Goal: Task Accomplishment & Management: Complete application form

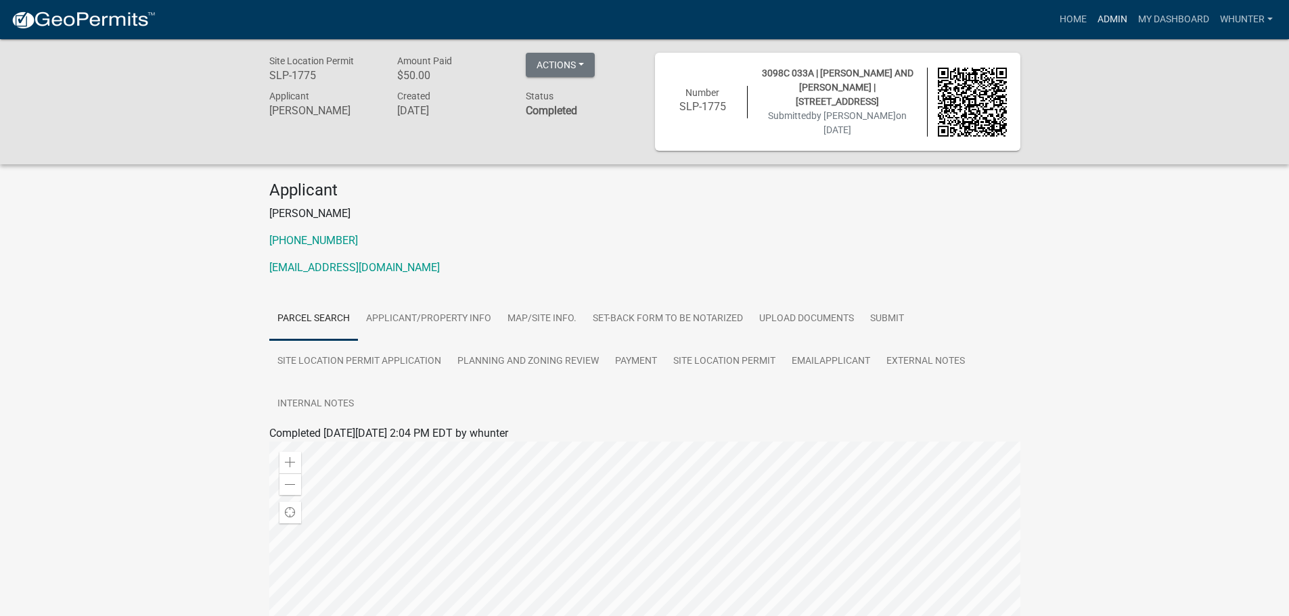
click at [1108, 20] on link "Admin" at bounding box center [1112, 20] width 41 height 26
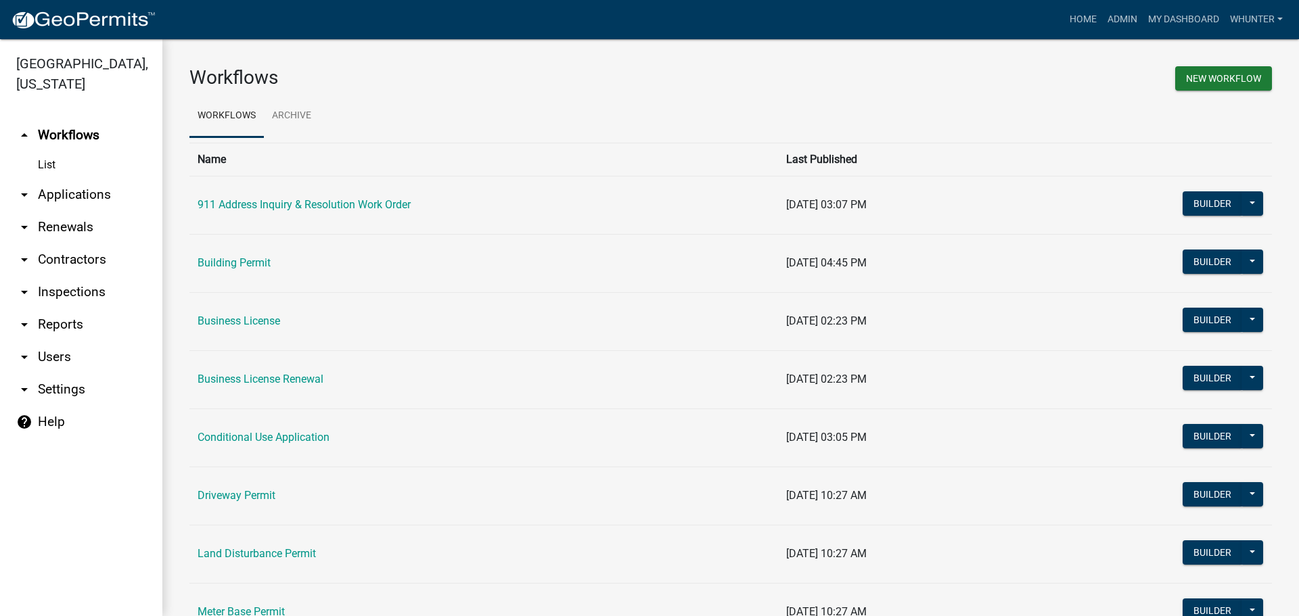
click at [86, 196] on link "arrow_drop_down Applications" at bounding box center [81, 195] width 162 height 32
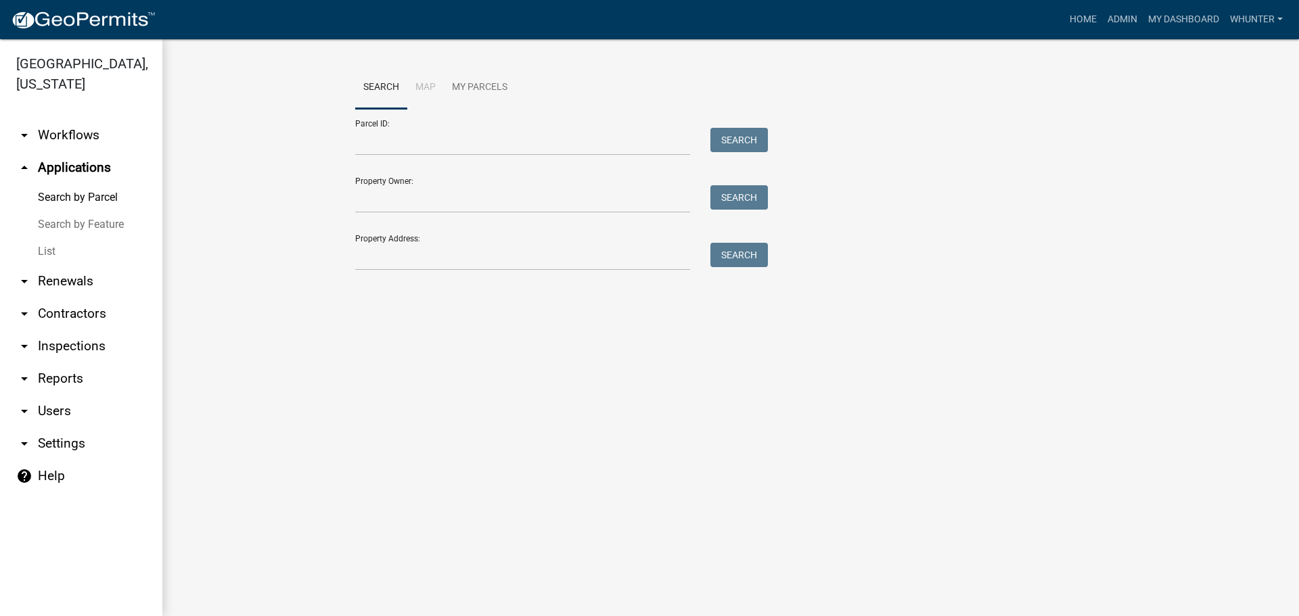
click at [83, 267] on link "arrow_drop_down Renewals" at bounding box center [81, 281] width 162 height 32
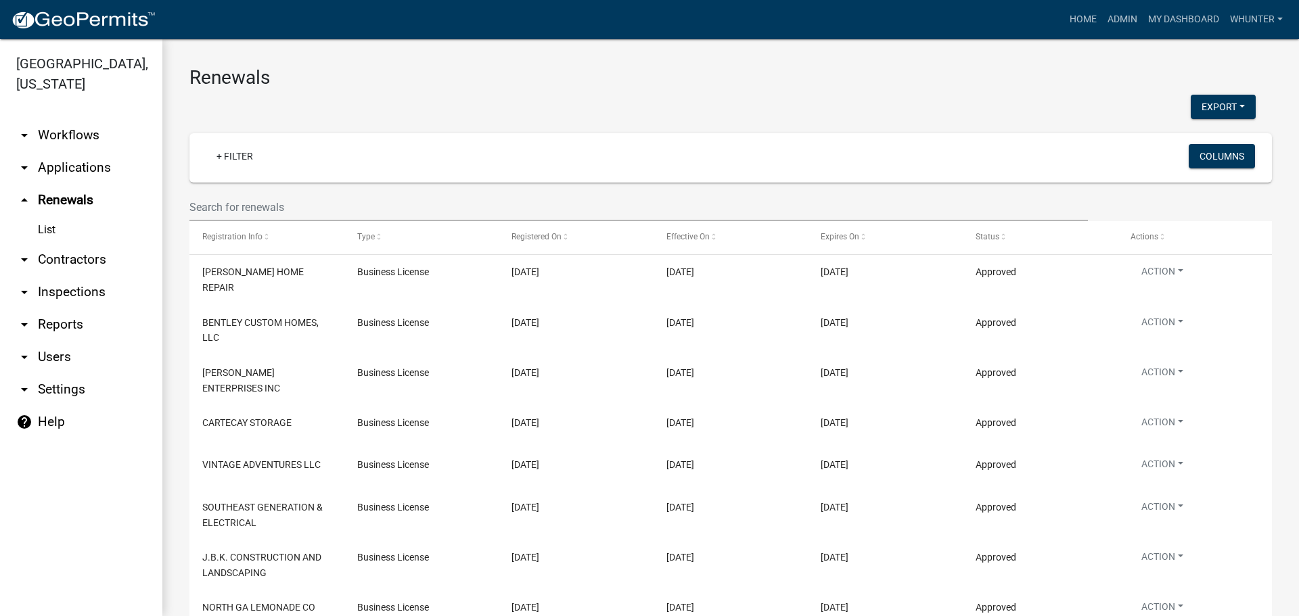
click at [67, 167] on link "arrow_drop_down Applications" at bounding box center [81, 168] width 162 height 32
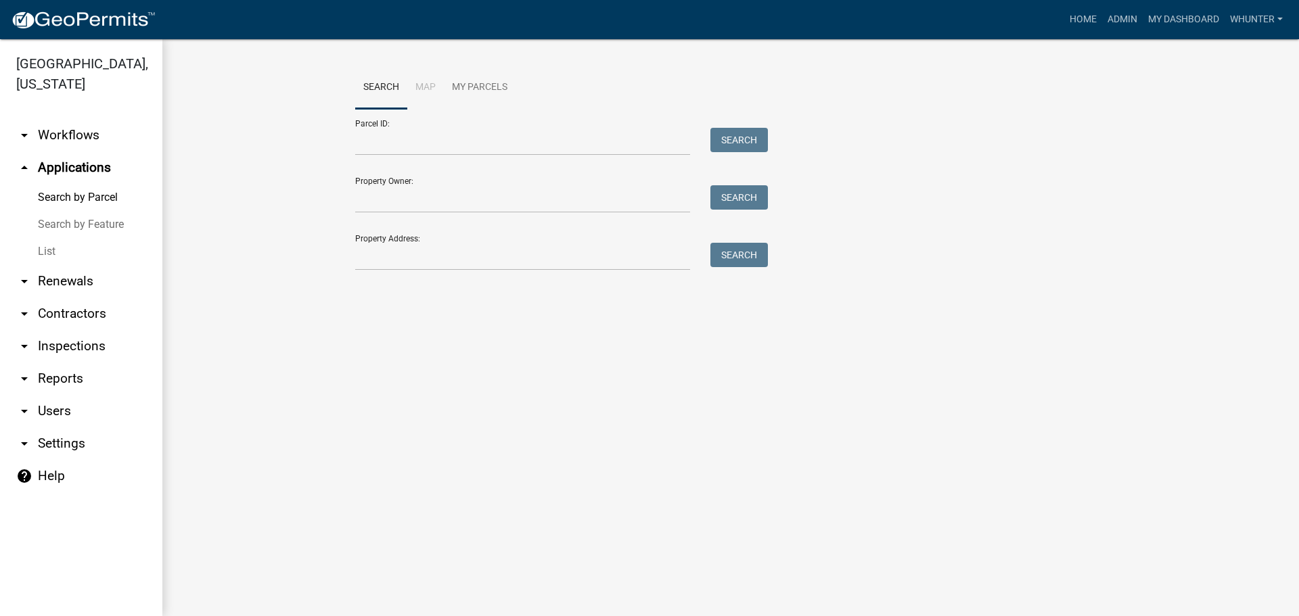
click at [69, 242] on link "List" at bounding box center [81, 251] width 162 height 27
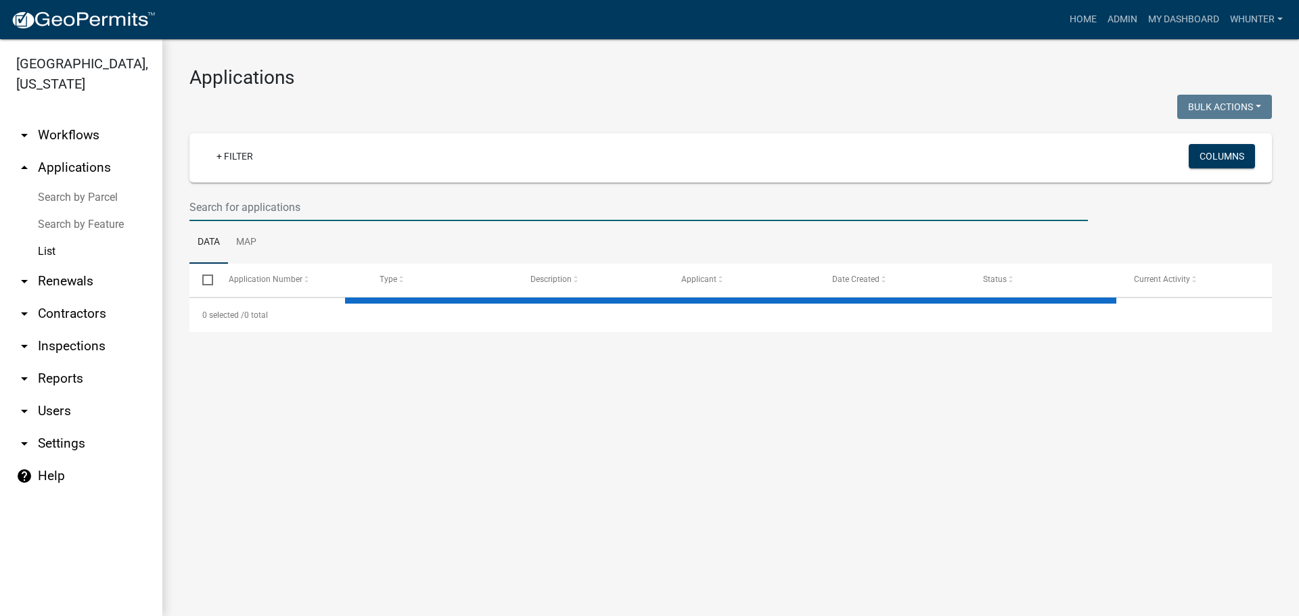
drag, startPoint x: 263, startPoint y: 208, endPoint x: 1275, endPoint y: 238, distance: 1012.7
click at [273, 202] on input "text" at bounding box center [638, 208] width 899 height 28
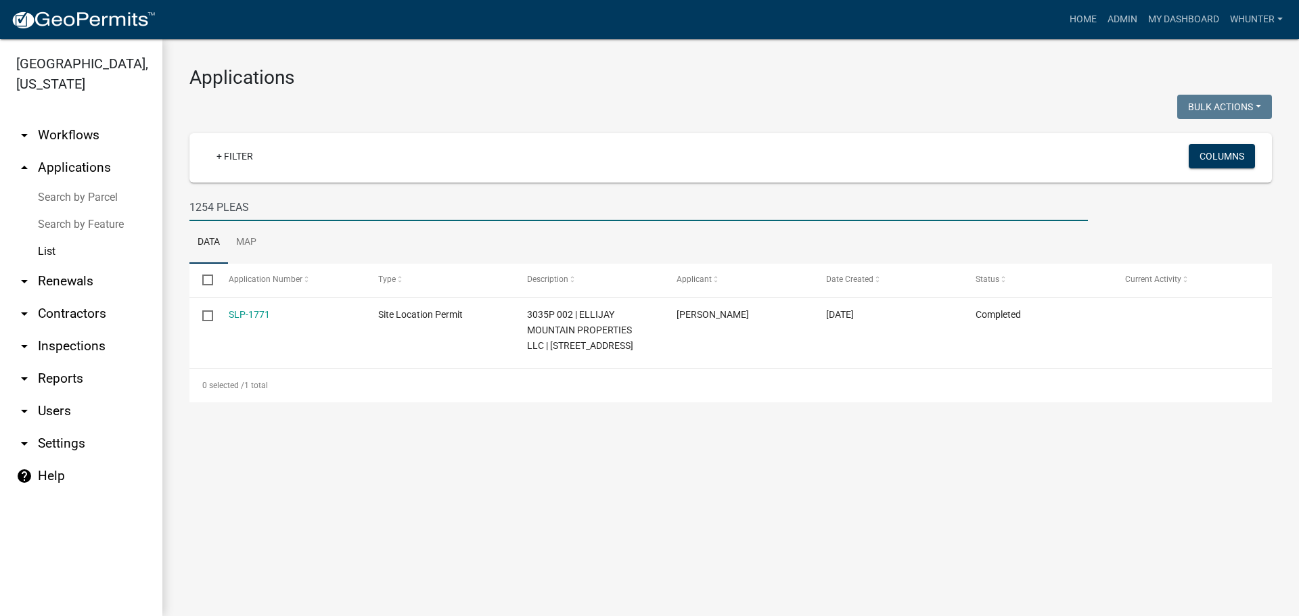
drag, startPoint x: 467, startPoint y: 196, endPoint x: 37, endPoint y: 141, distance: 433.1
click at [37, 142] on div "[GEOGRAPHIC_DATA], [US_STATE] arrow_drop_down Workflows List arrow_drop_up Appl…" at bounding box center [649, 327] width 1299 height 577
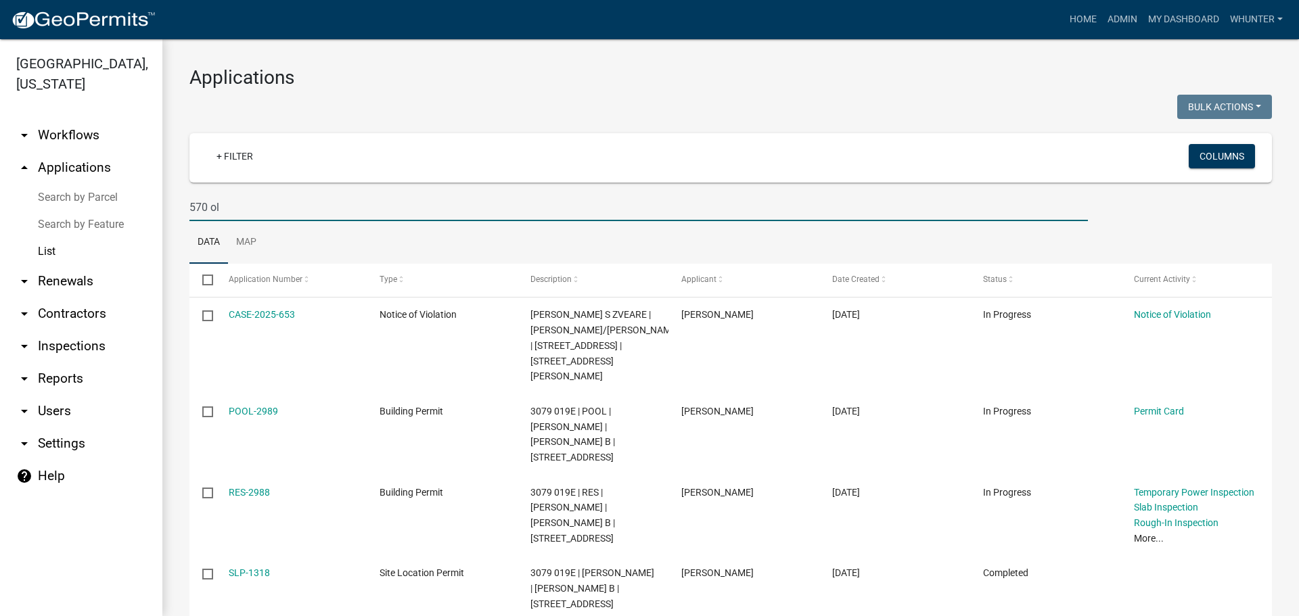
type input "570 ol"
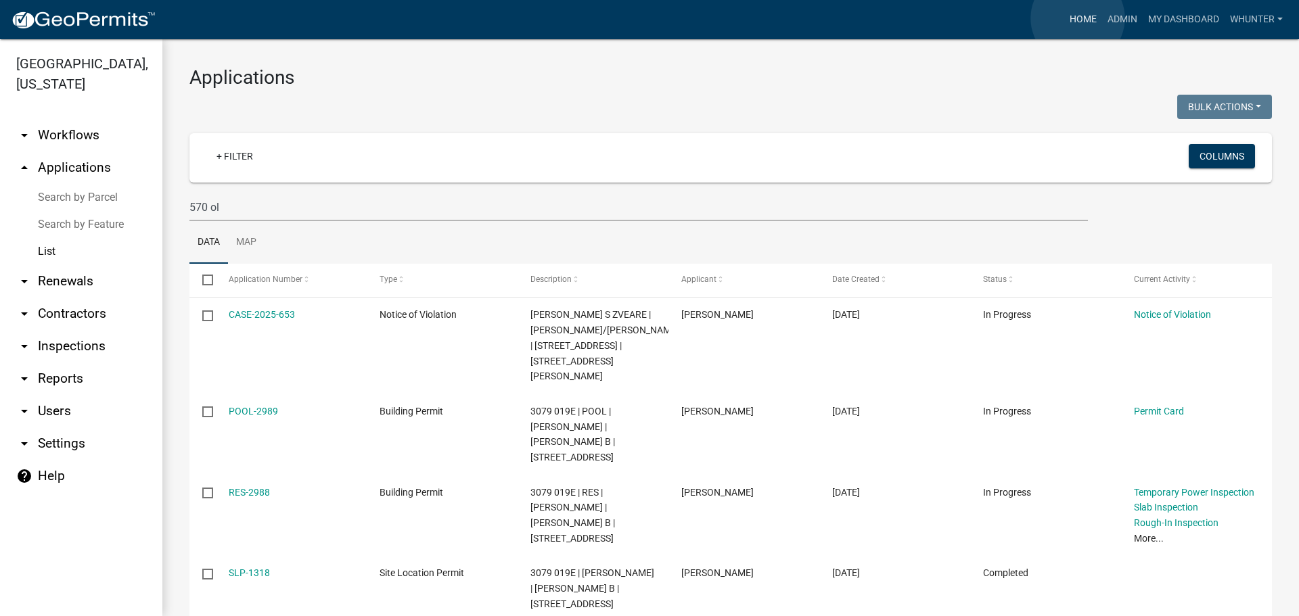
click at [1078, 18] on link "Home" at bounding box center [1083, 20] width 38 height 26
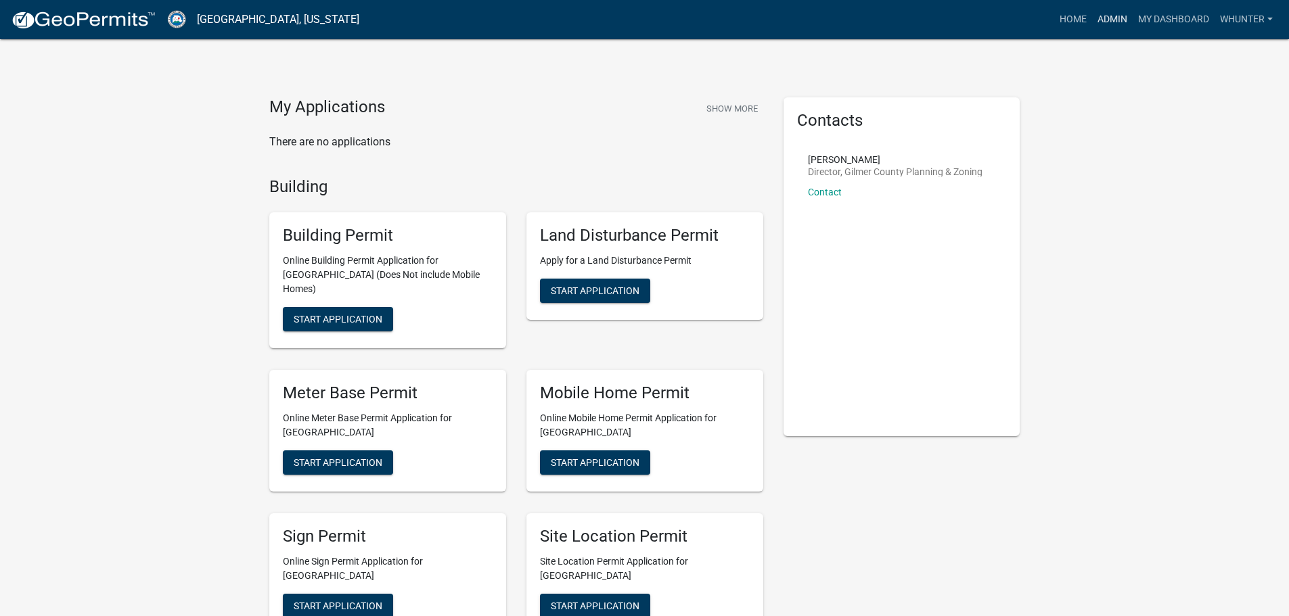
click at [1113, 20] on link "Admin" at bounding box center [1112, 20] width 41 height 26
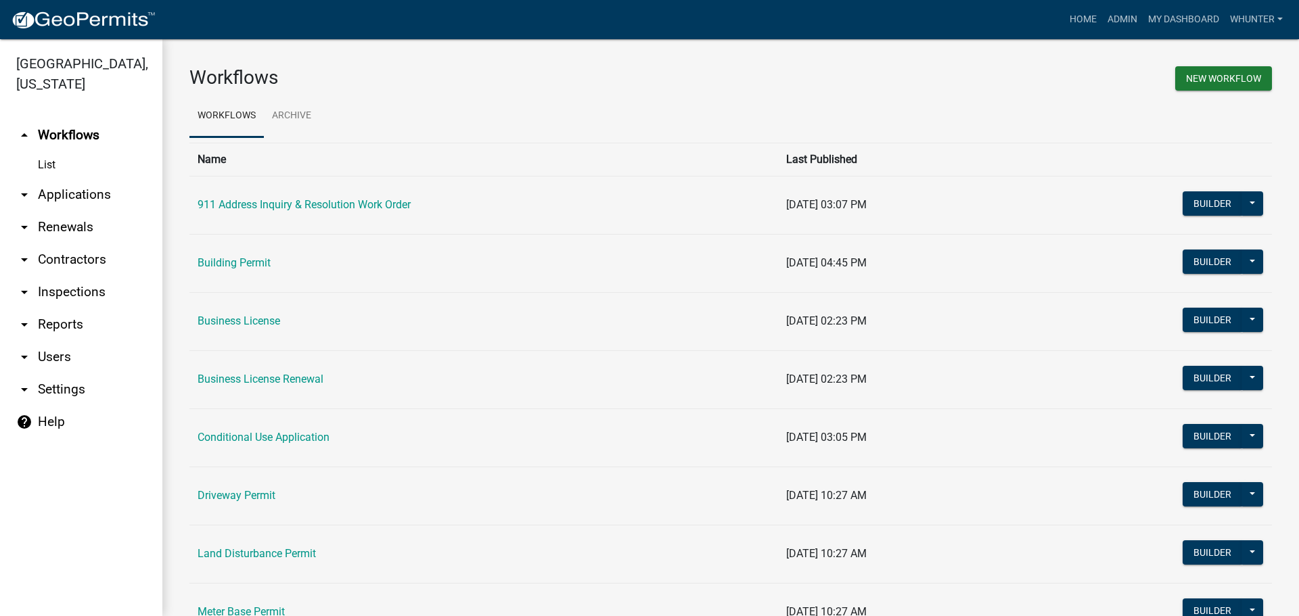
click at [43, 198] on link "arrow_drop_down Applications" at bounding box center [81, 195] width 162 height 32
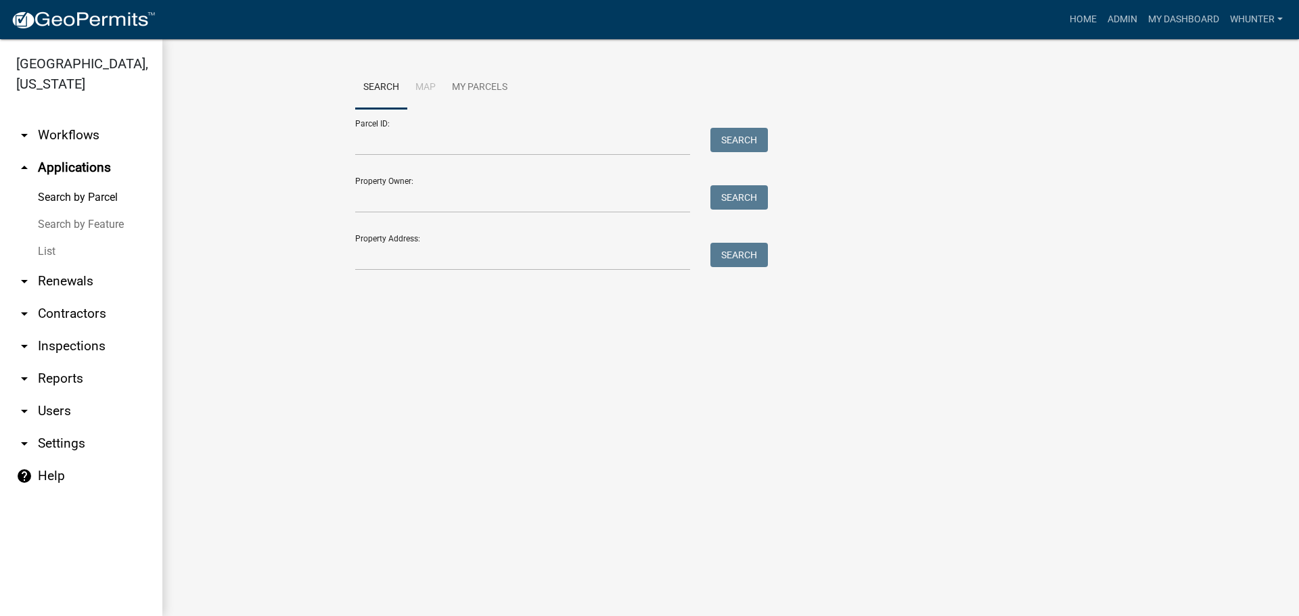
click at [62, 257] on link "List" at bounding box center [81, 251] width 162 height 27
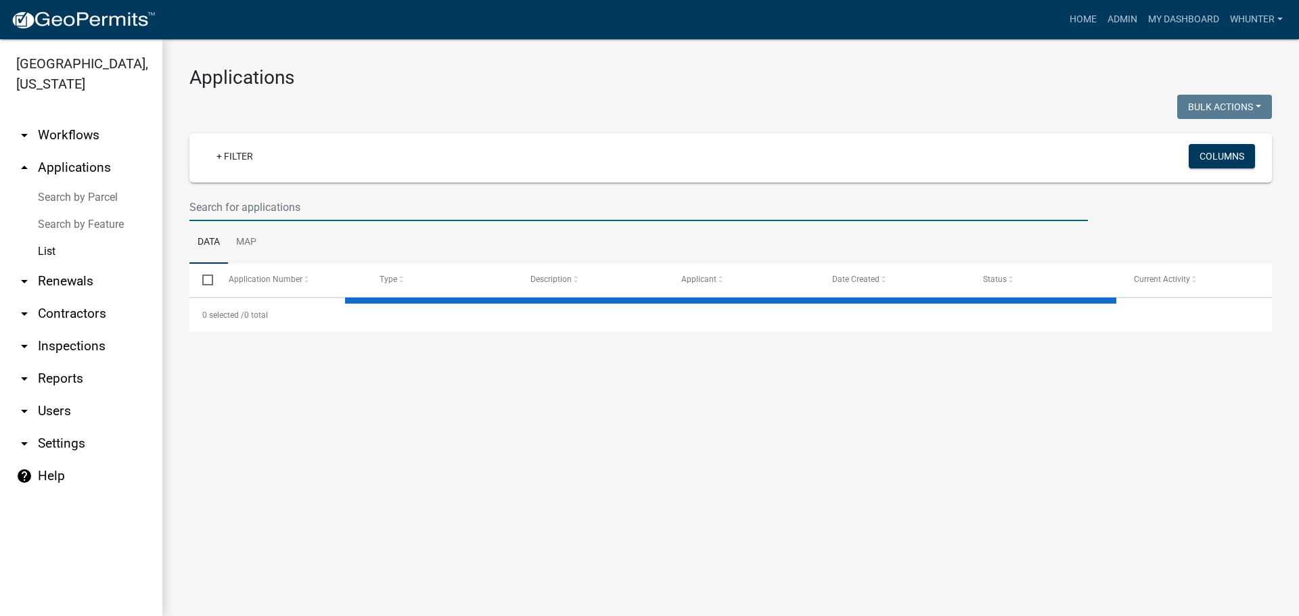
click at [363, 206] on input "text" at bounding box center [638, 208] width 899 height 28
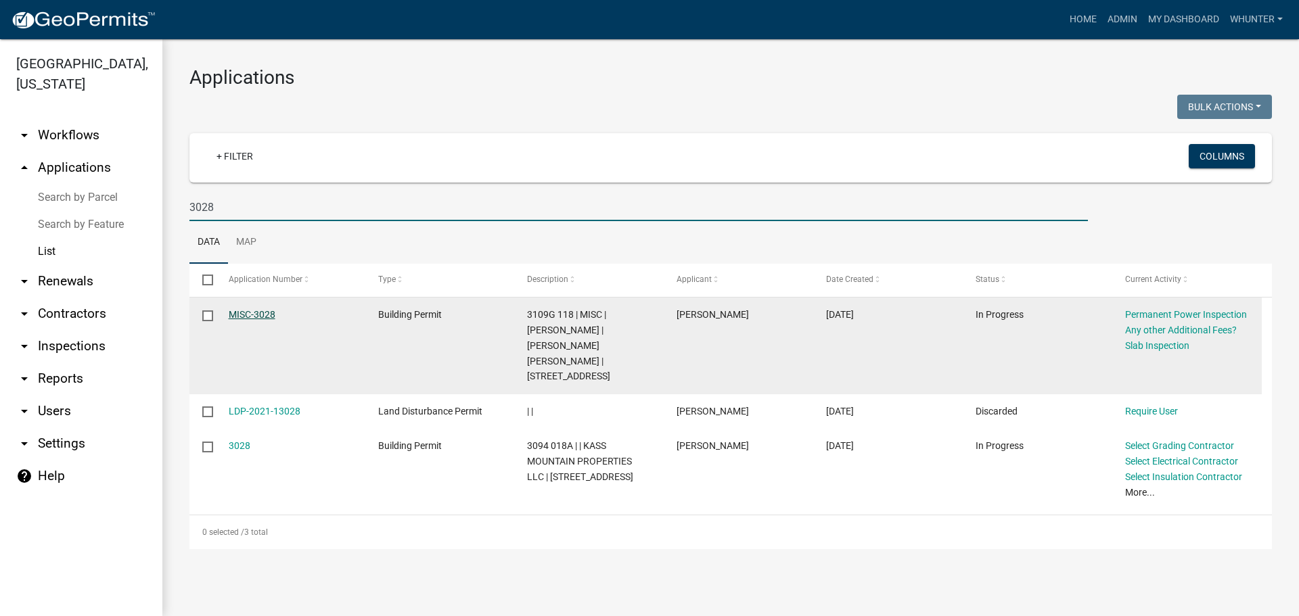
type input "3028"
click at [254, 318] on link "MISC-3028" at bounding box center [252, 314] width 47 height 11
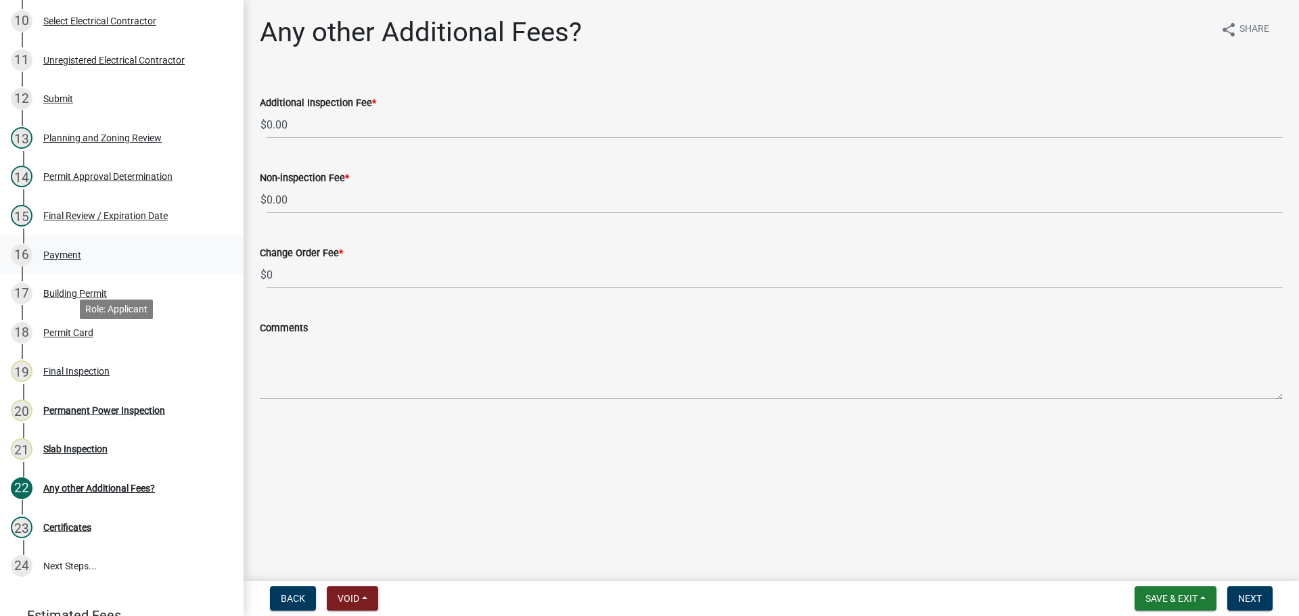
scroll to position [677, 0]
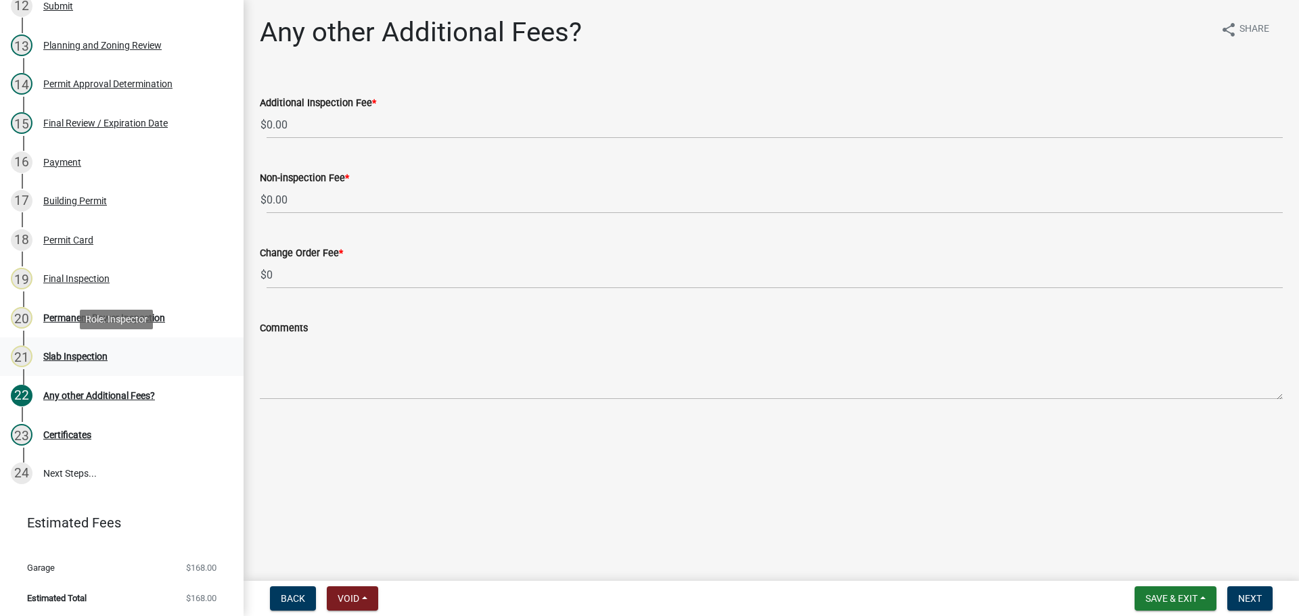
click at [98, 358] on div "Slab Inspection" at bounding box center [75, 356] width 64 height 9
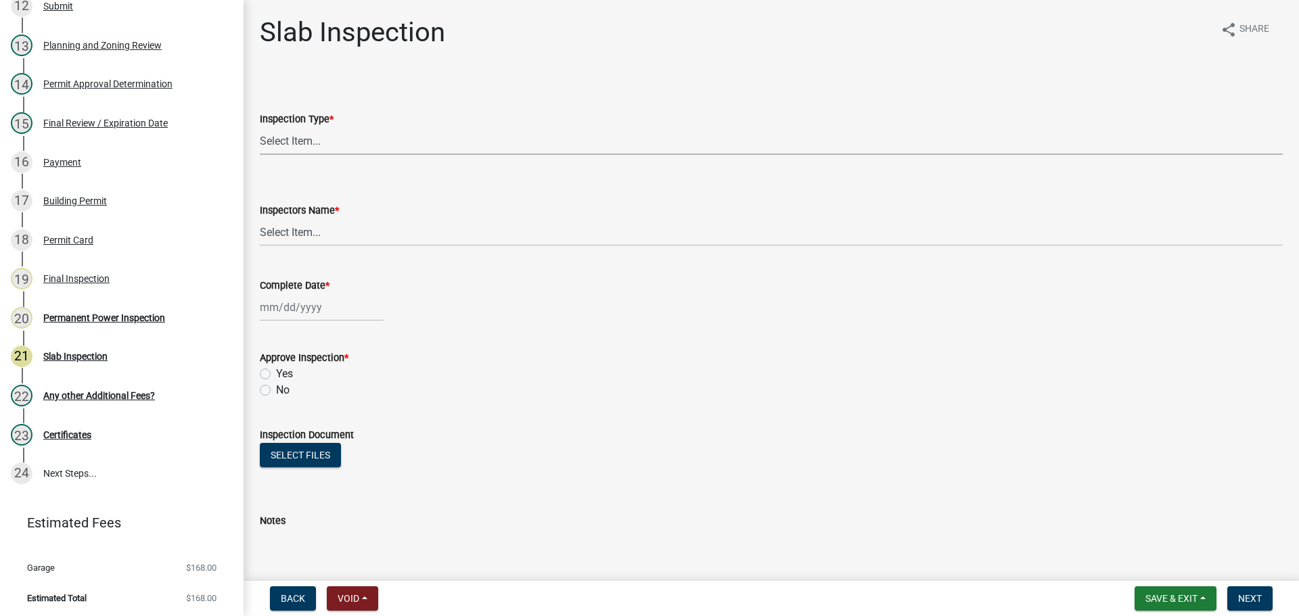
click at [345, 145] on select "Select Item... Slab" at bounding box center [771, 141] width 1023 height 28
click at [260, 127] on select "Select Item... Slab" at bounding box center [771, 141] width 1023 height 28
select select "f8392651-b403-4067-a830-3c888ccedcbb"
click at [348, 235] on select "Select Item... [PERSON_NAME] ([PERSON_NAME]) [PERSON_NAME] ([PERSON_NAME]) Engi…" at bounding box center [771, 233] width 1023 height 28
select select "7c10ce63-ccfd-4257-ac60-a1c0b24e7b7a"
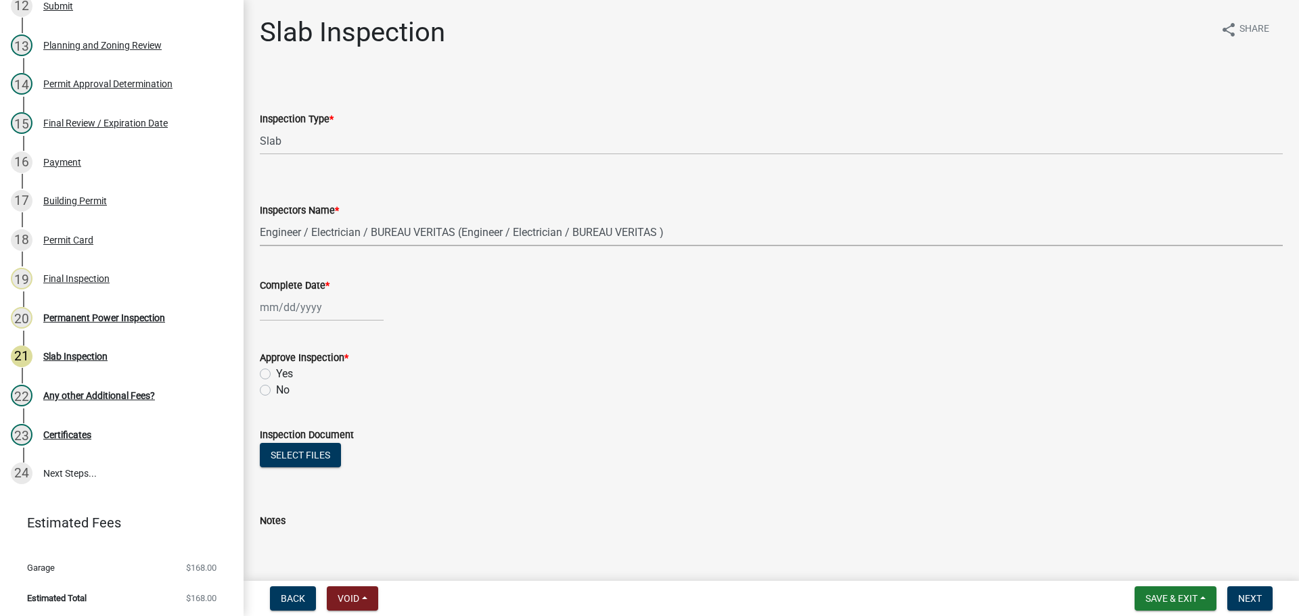
click at [260, 219] on select "Select Item... [PERSON_NAME] ([PERSON_NAME]) [PERSON_NAME] ([PERSON_NAME]) Engi…" at bounding box center [771, 233] width 1023 height 28
click at [300, 309] on div at bounding box center [322, 308] width 124 height 28
select select "9"
select select "2025"
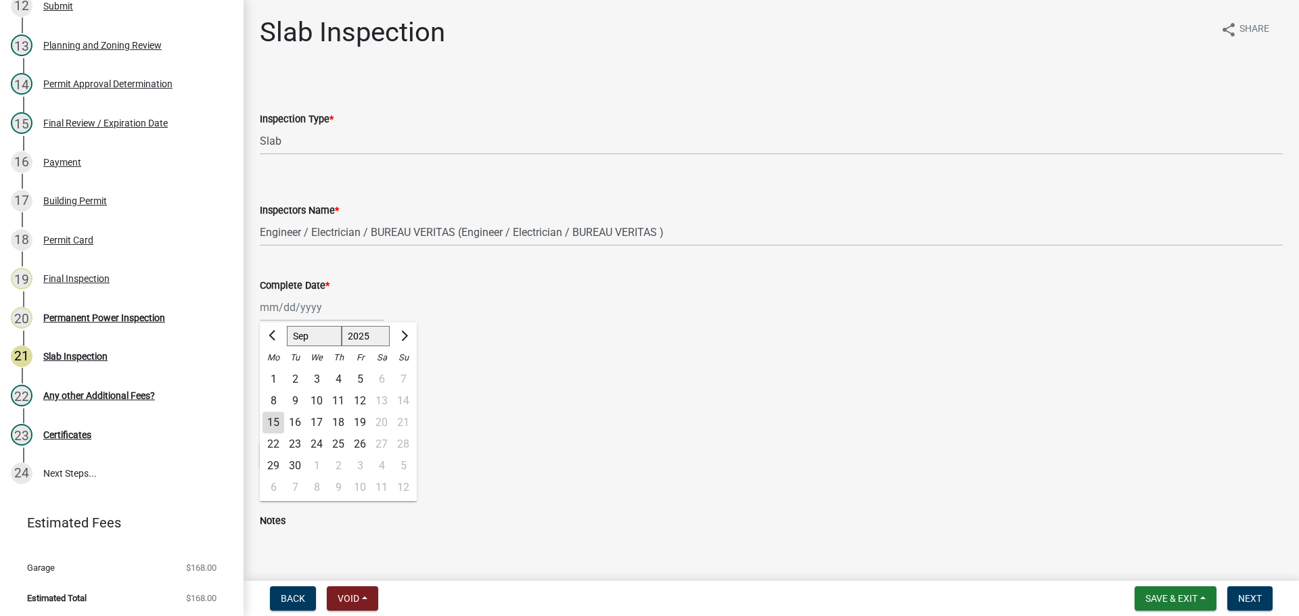
click at [315, 338] on select "Jan Feb Mar Apr May Jun [DATE] Aug Sep Oct Nov Dec" at bounding box center [314, 336] width 55 height 20
select select "4"
click at [287, 326] on select "Jan Feb Mar Apr May Jun [DATE] Aug Sep Oct Nov Dec" at bounding box center [314, 336] width 55 height 20
click at [313, 465] on div "30" at bounding box center [317, 466] width 22 height 22
type input "[DATE]"
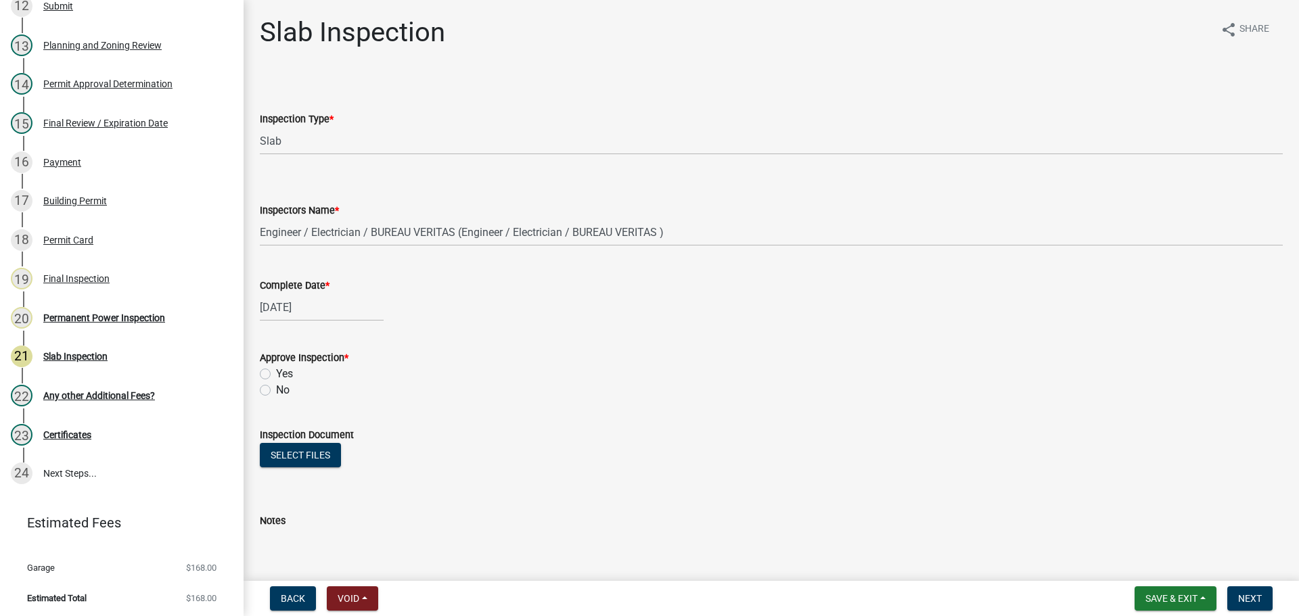
click at [280, 373] on label "Yes" at bounding box center [284, 374] width 17 height 16
click at [280, 373] on input "Yes" at bounding box center [280, 370] width 9 height 9
radio input "true"
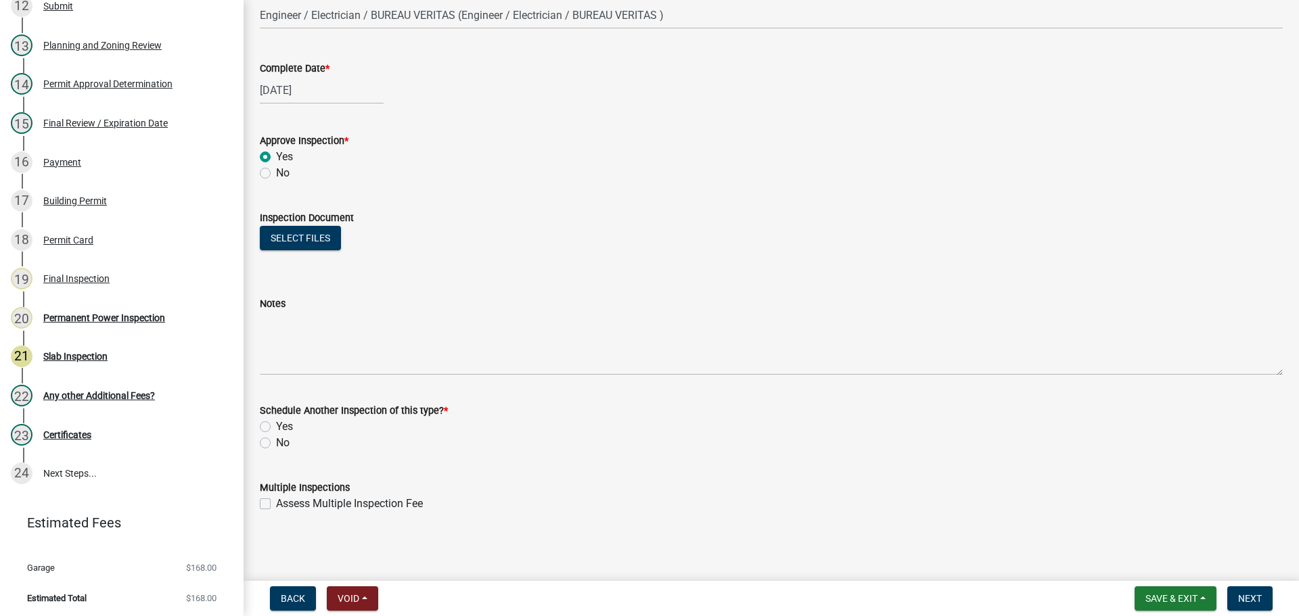
scroll to position [219, 0]
click at [281, 446] on label "No" at bounding box center [283, 442] width 14 height 16
click at [284, 439] on label "No" at bounding box center [283, 442] width 14 height 16
click at [284, 439] on input "No" at bounding box center [280, 438] width 9 height 9
radio input "true"
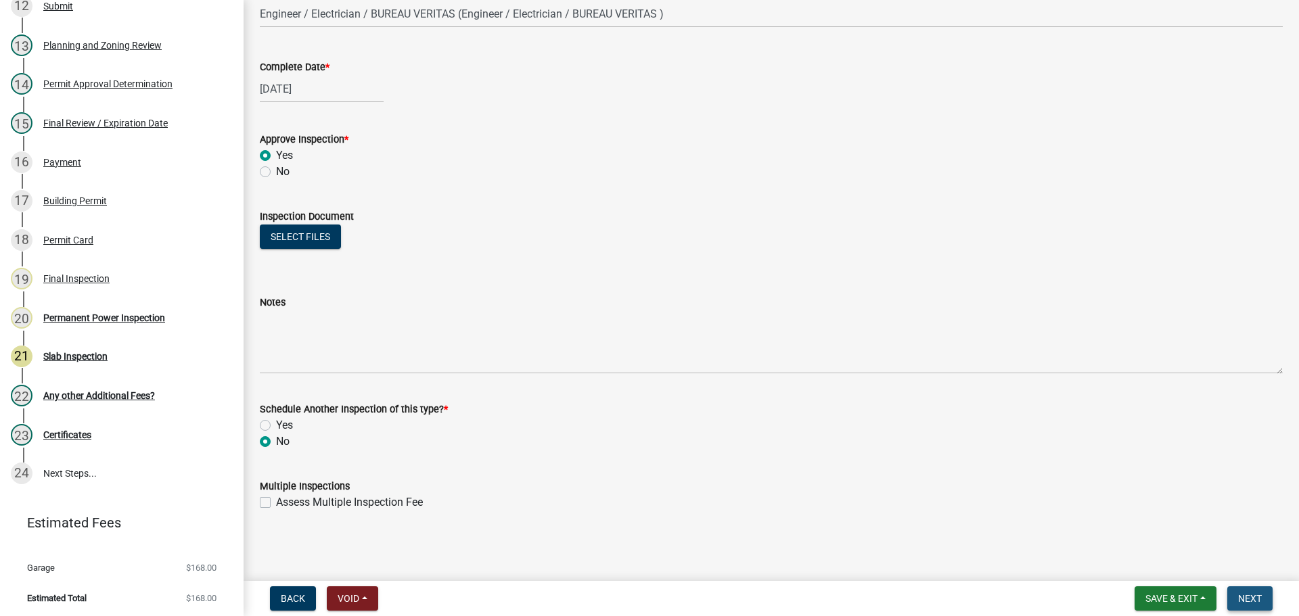
click at [1256, 600] on span "Next" at bounding box center [1250, 598] width 24 height 11
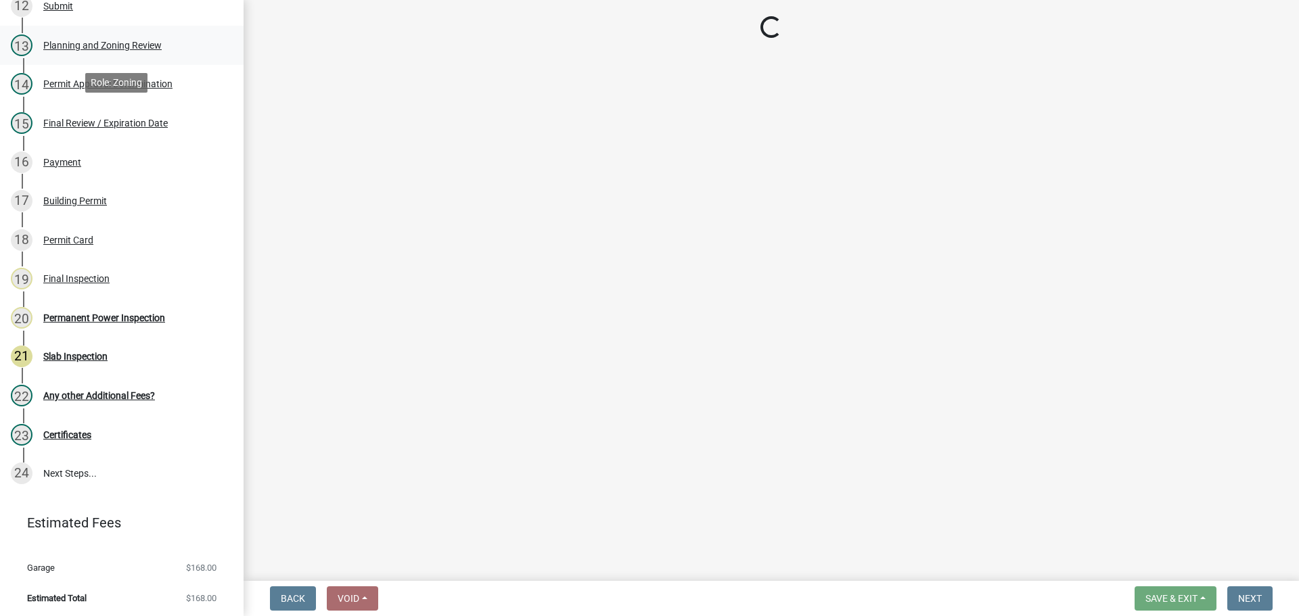
click at [106, 43] on div "Planning and Zoning Review" at bounding box center [102, 45] width 118 height 9
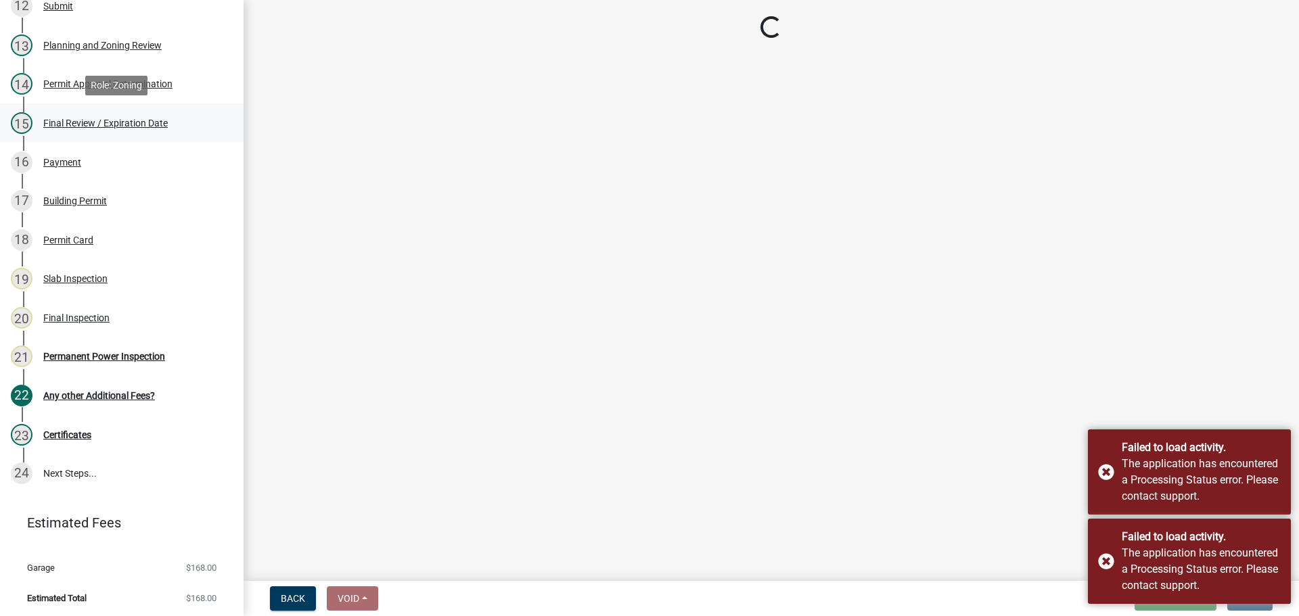
click at [108, 129] on div "15 Final Review / Expiration Date" at bounding box center [116, 123] width 211 height 22
select select "d8142ddf-27f7-42b0-ba1e-04fee764576f"
select select "f66b4cef-93c9-440c-84d8-a2c8d35cb7c1"
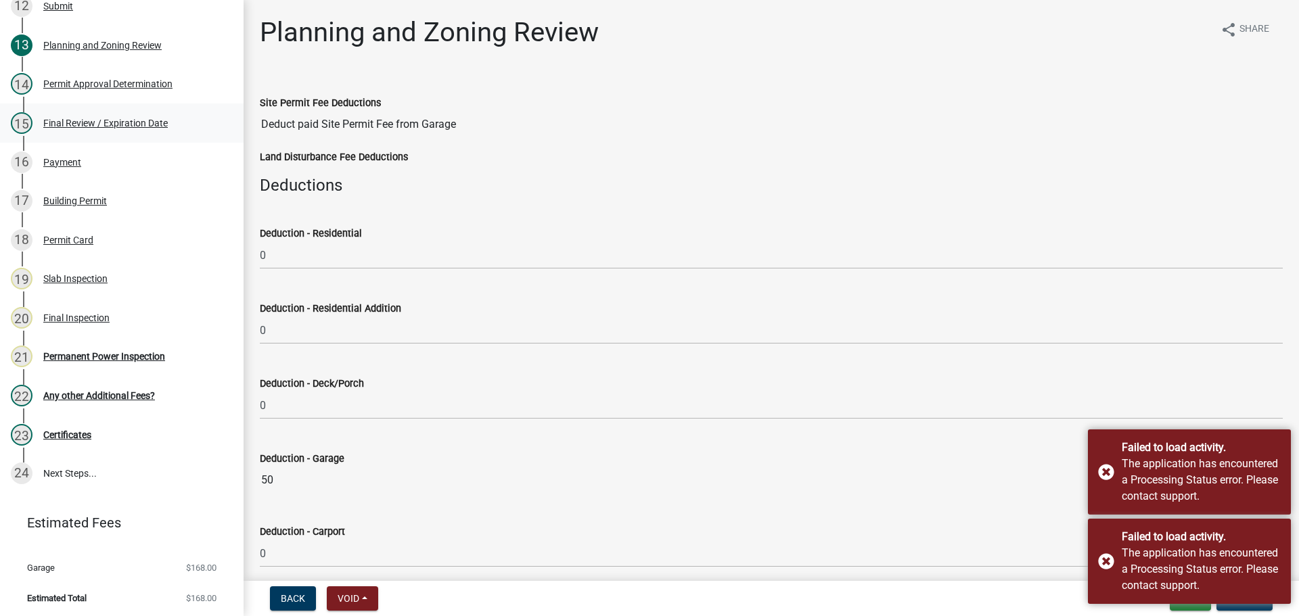
select select "f66b4cef-93c9-440c-84d8-a2c8d35cb7c1"
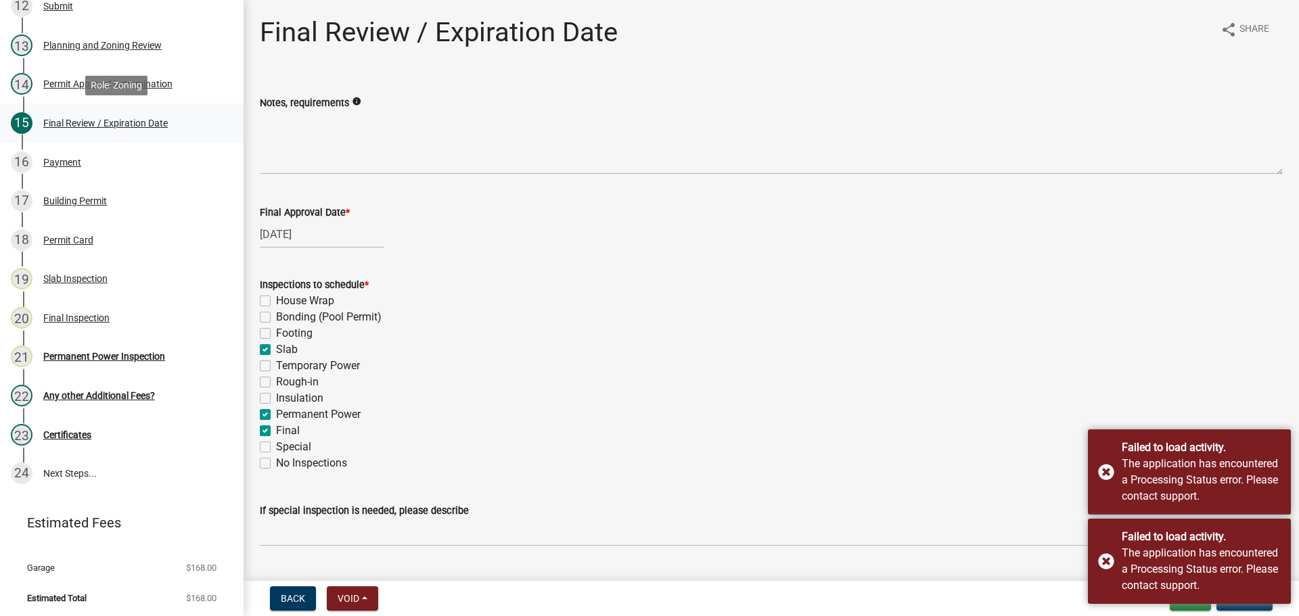
click at [104, 112] on div "15 Final Review / Expiration Date" at bounding box center [116, 123] width 211 height 22
click at [284, 415] on label "Permanent Power" at bounding box center [318, 415] width 85 height 16
click at [284, 415] on input "Permanent Power" at bounding box center [280, 411] width 9 height 9
checkbox input "false"
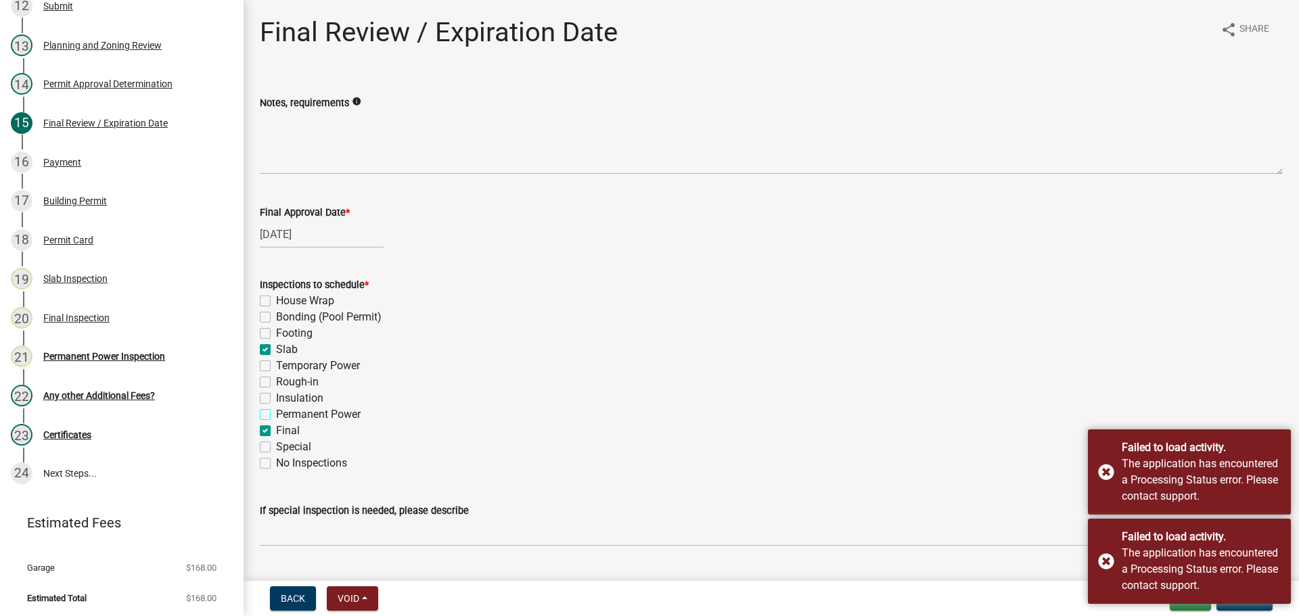
checkbox input "false"
checkbox input "true"
checkbox input "false"
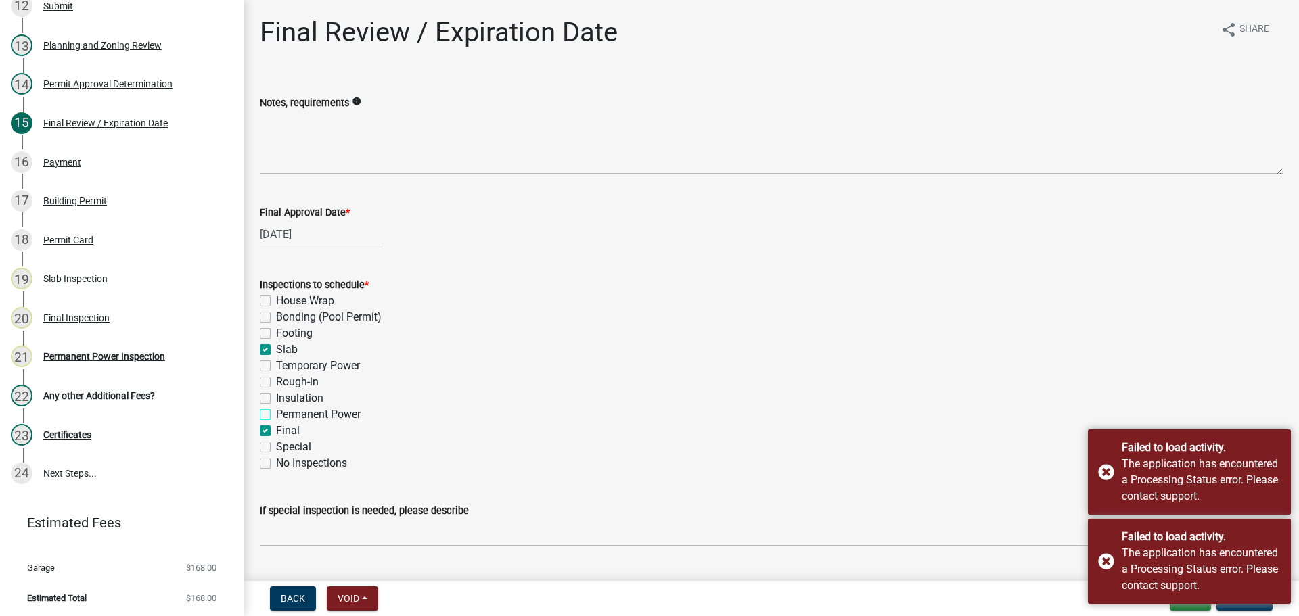
checkbox input "false"
checkbox input "true"
checkbox input "false"
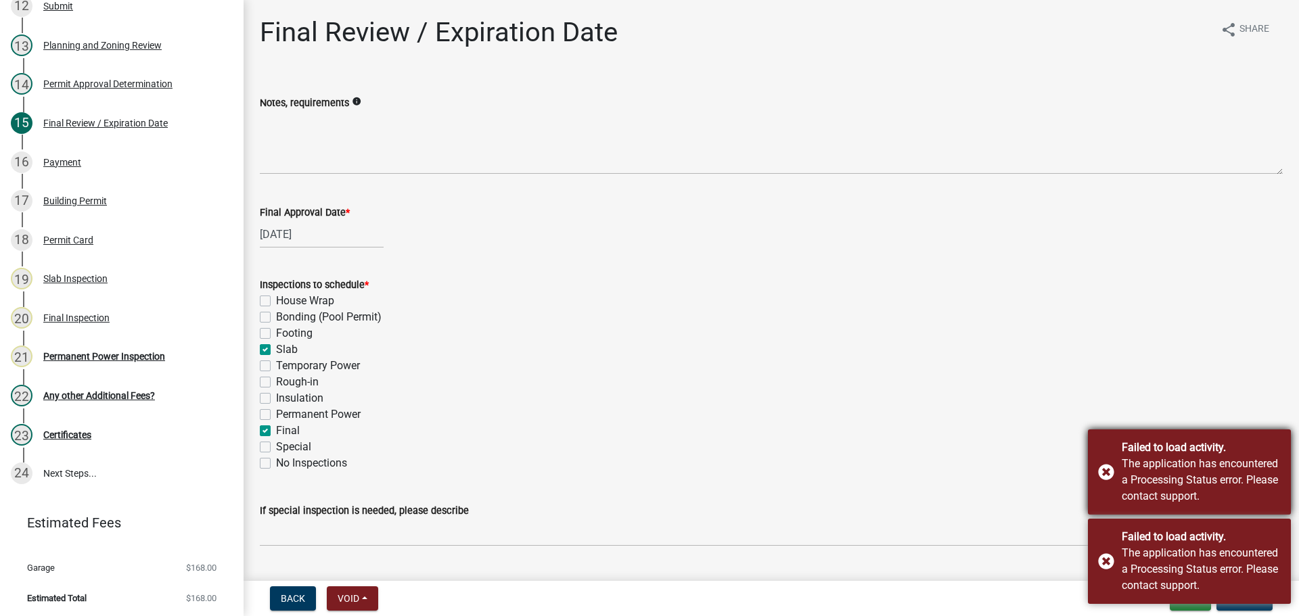
click at [1108, 474] on div "Failed to load activity. The application has encountered a Processing Status er…" at bounding box center [1189, 472] width 203 height 85
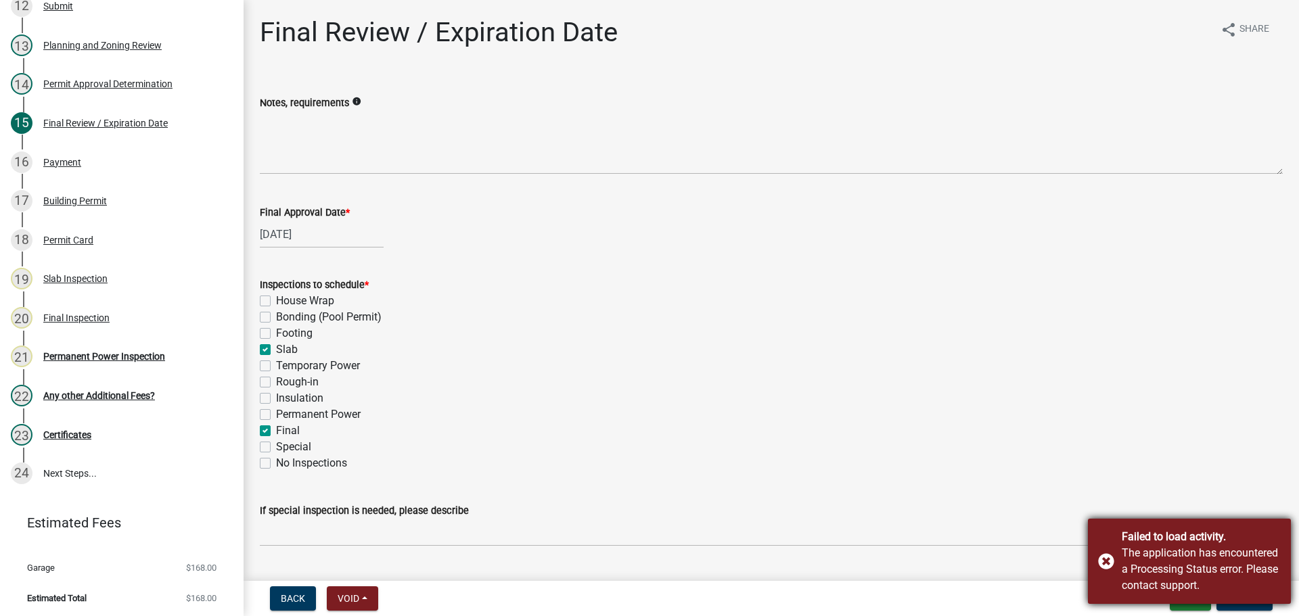
click at [1113, 556] on div "Failed to load activity. The application has encountered a Processing Status er…" at bounding box center [1189, 561] width 203 height 85
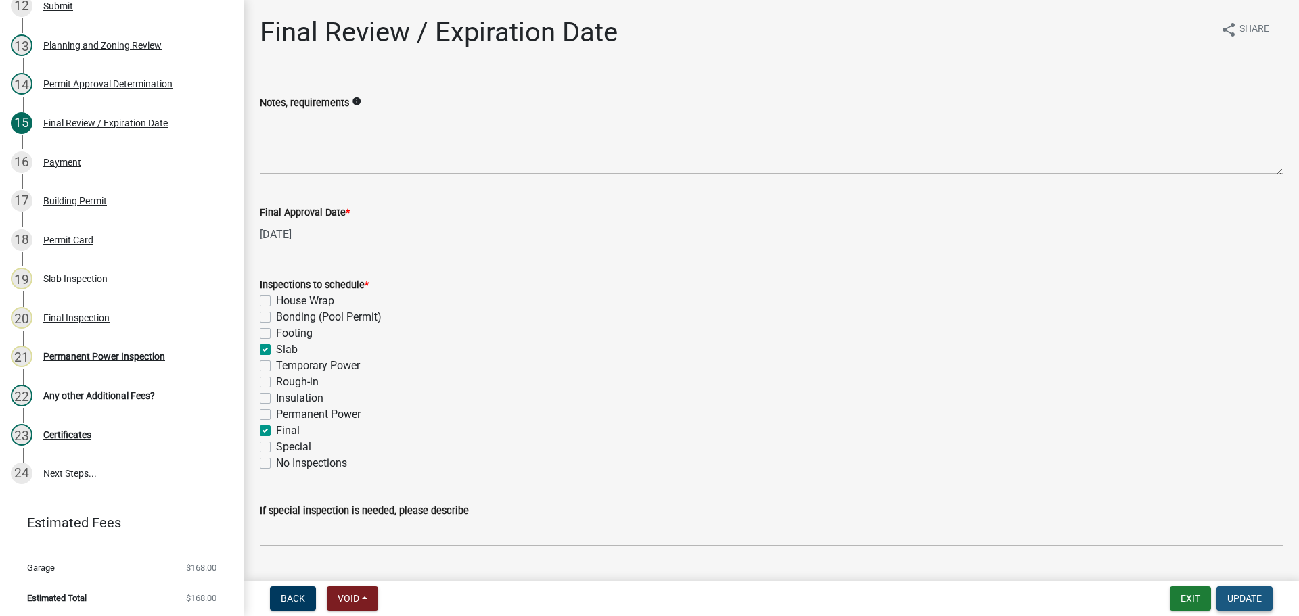
click at [1262, 602] on button "Update" at bounding box center [1245, 599] width 56 height 24
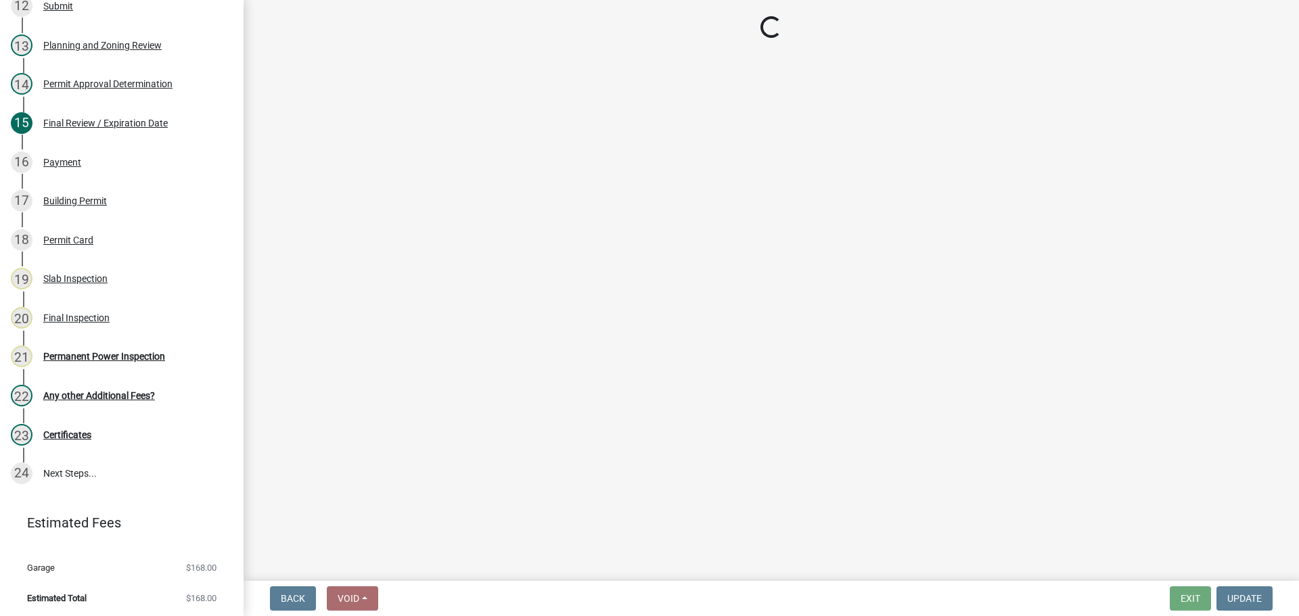
scroll to position [640, 0]
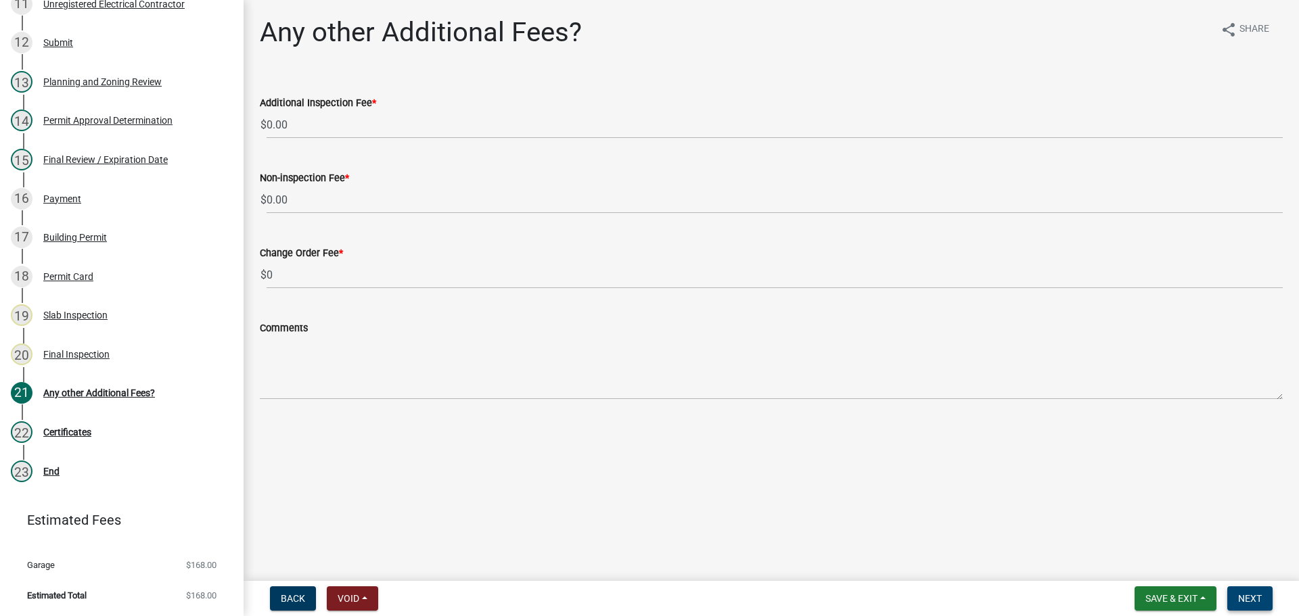
click at [1248, 602] on span "Next" at bounding box center [1250, 598] width 24 height 11
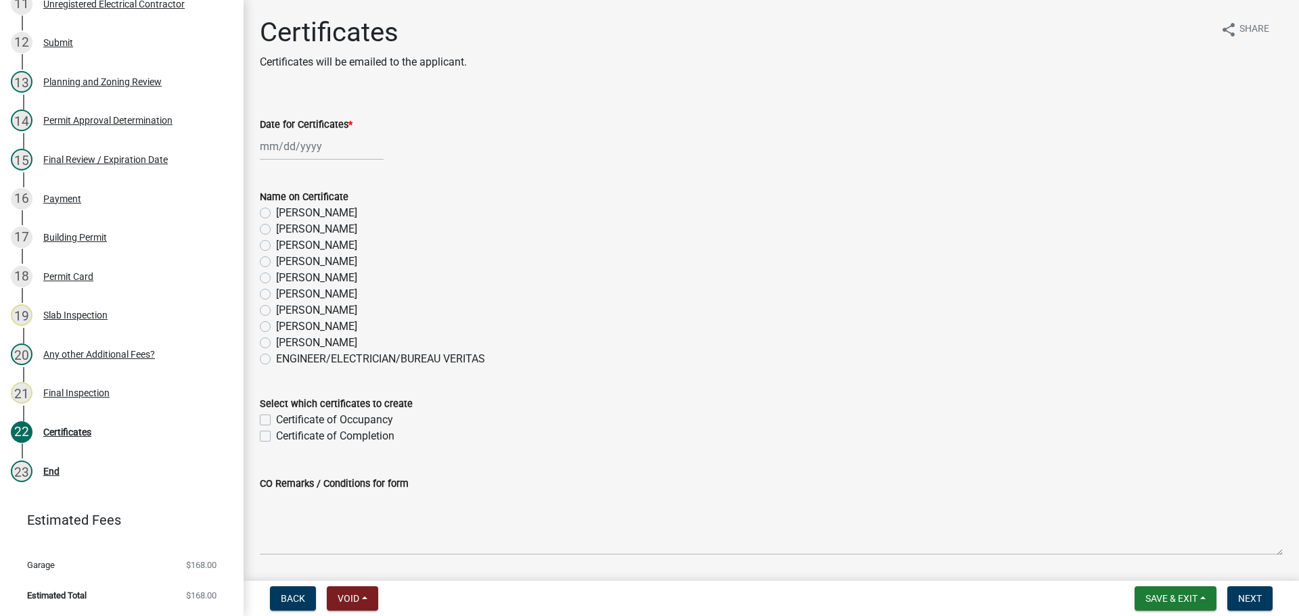
click at [318, 323] on label "[PERSON_NAME]" at bounding box center [316, 327] width 81 height 16
click at [285, 323] on input "[PERSON_NAME]" at bounding box center [280, 323] width 9 height 9
radio input "true"
select select "9"
select select "2025"
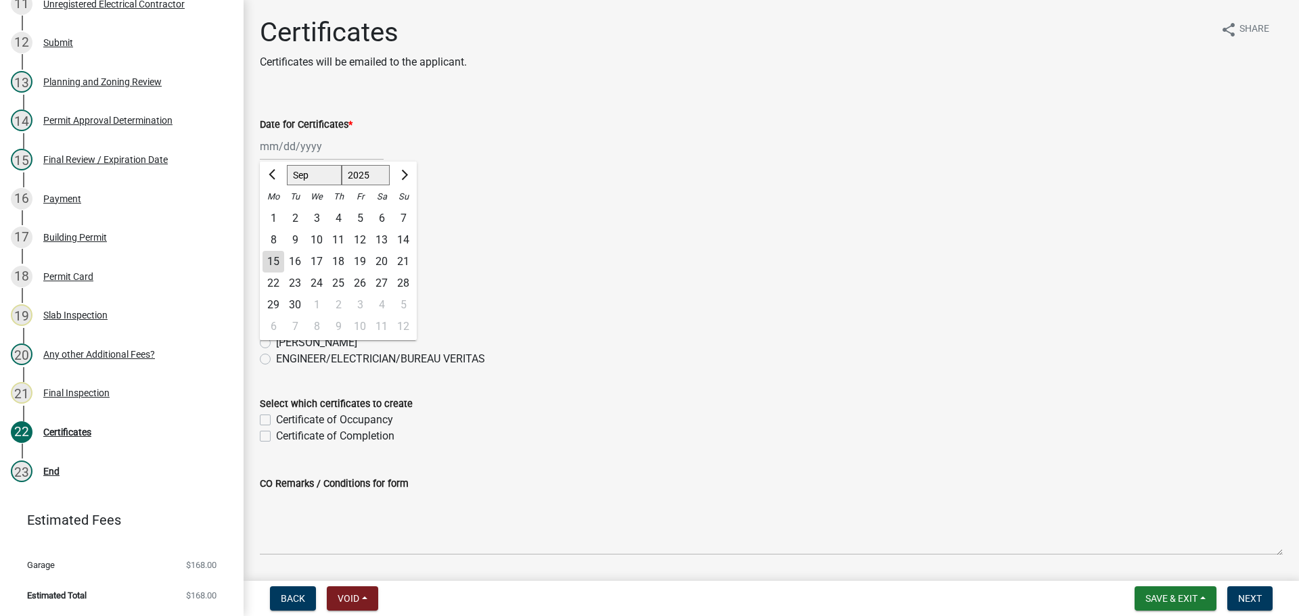
click at [302, 154] on div "[PERSON_NAME] Feb Mar Apr [PERSON_NAME][DATE] Oct Nov [DATE] 1526 1527 1528 152…" at bounding box center [322, 147] width 124 height 28
click at [268, 263] on div "15" at bounding box center [274, 262] width 22 height 22
type input "[DATE]"
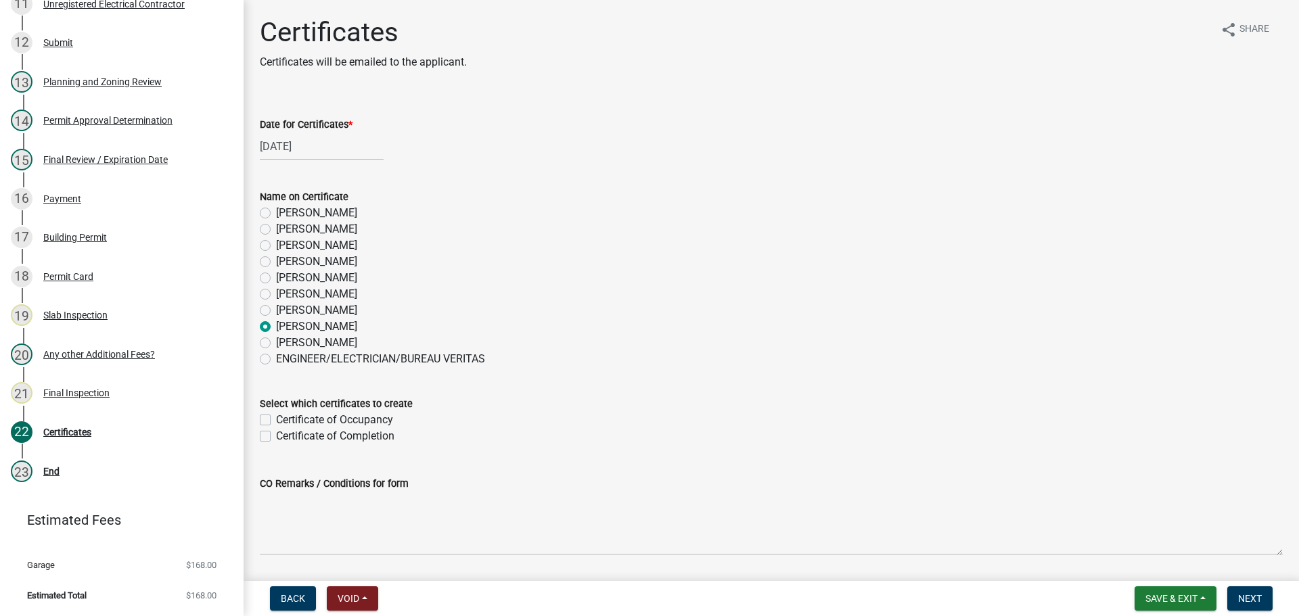
click at [330, 434] on label "Certificate of Completion" at bounding box center [335, 436] width 118 height 16
click at [285, 434] on input "Certificate of Completion" at bounding box center [280, 432] width 9 height 9
checkbox input "true"
checkbox input "false"
checkbox input "true"
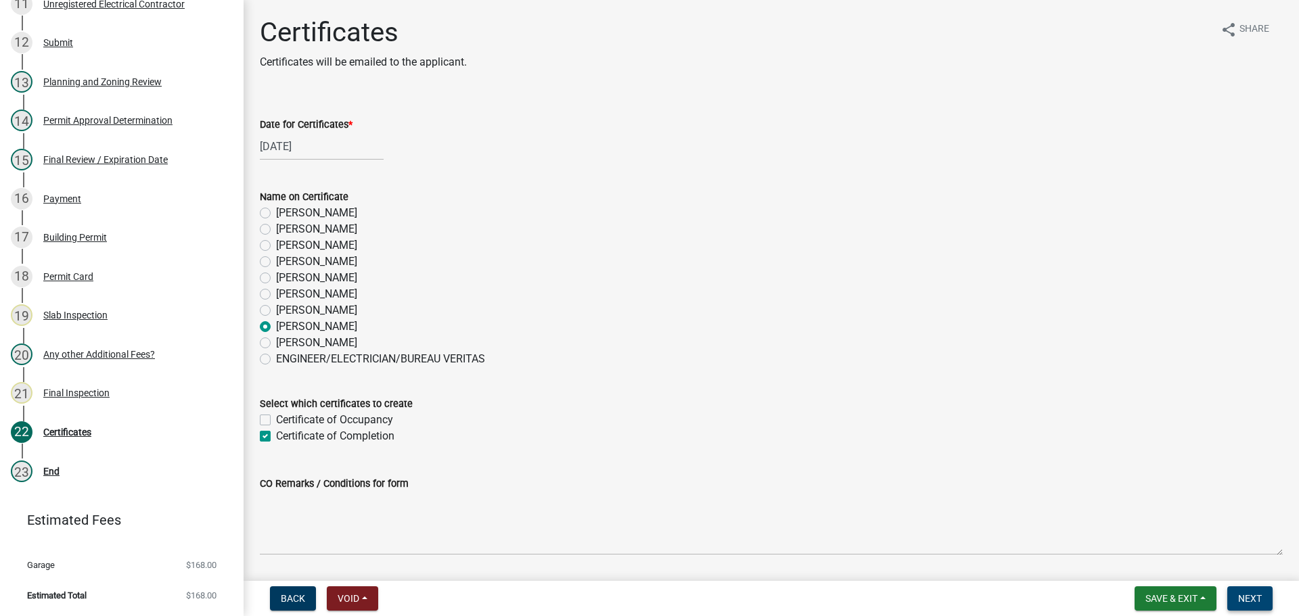
click at [1248, 599] on span "Next" at bounding box center [1250, 598] width 24 height 11
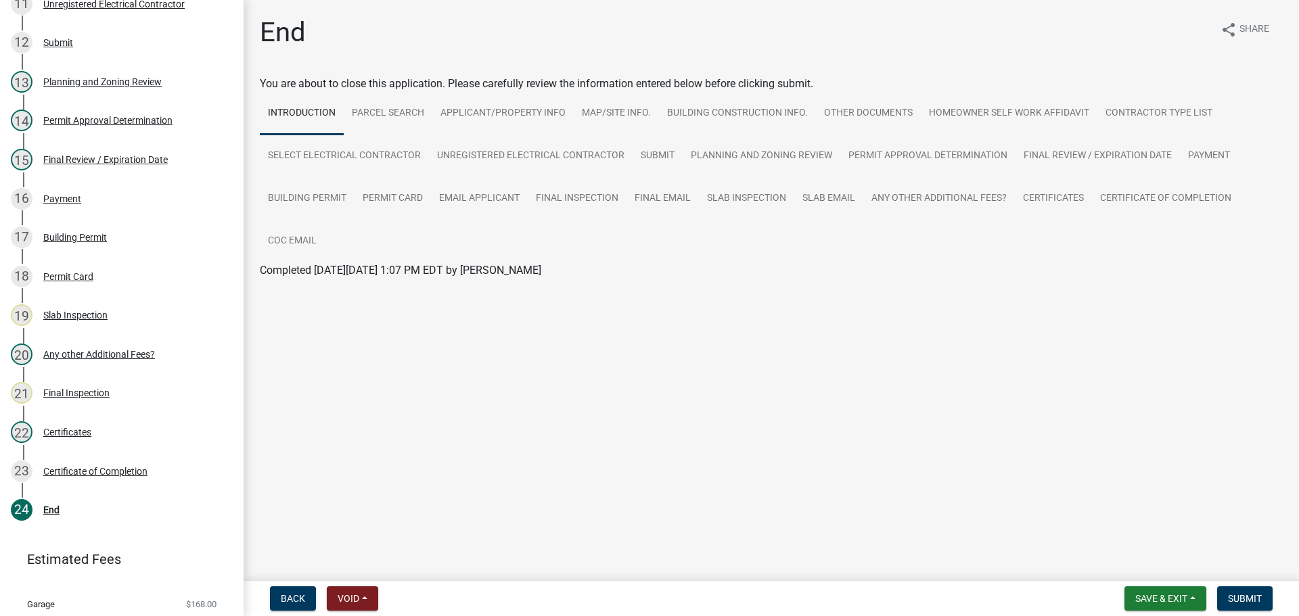
scroll to position [677, 0]
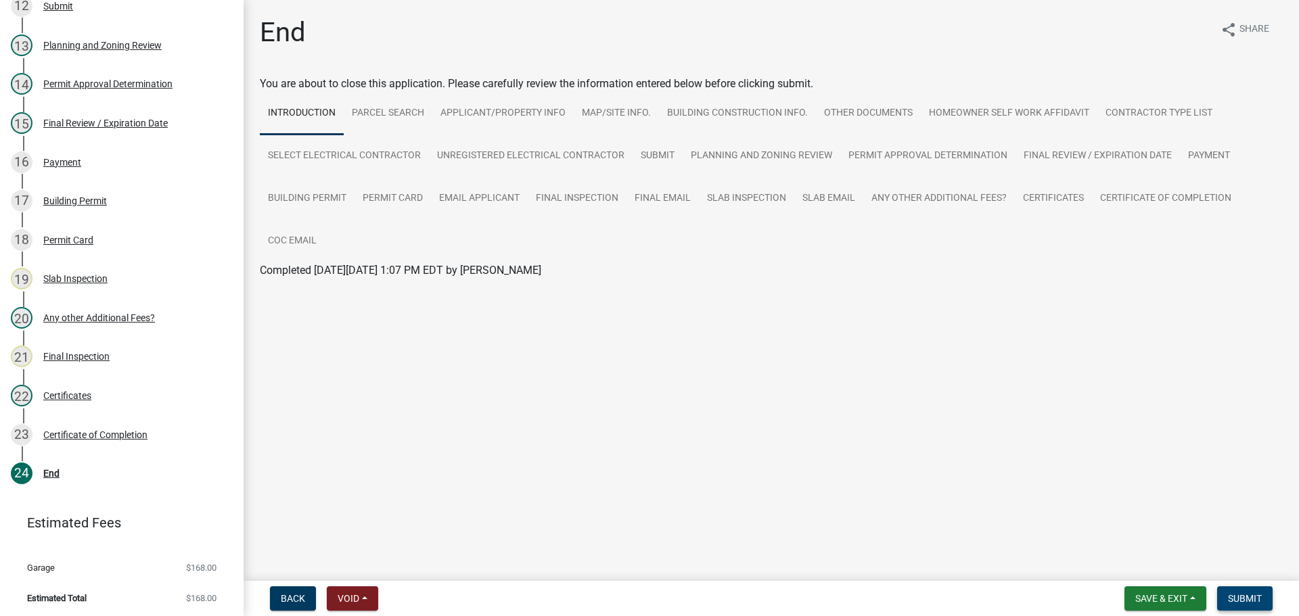
click at [1248, 601] on span "Submit" at bounding box center [1245, 598] width 34 height 11
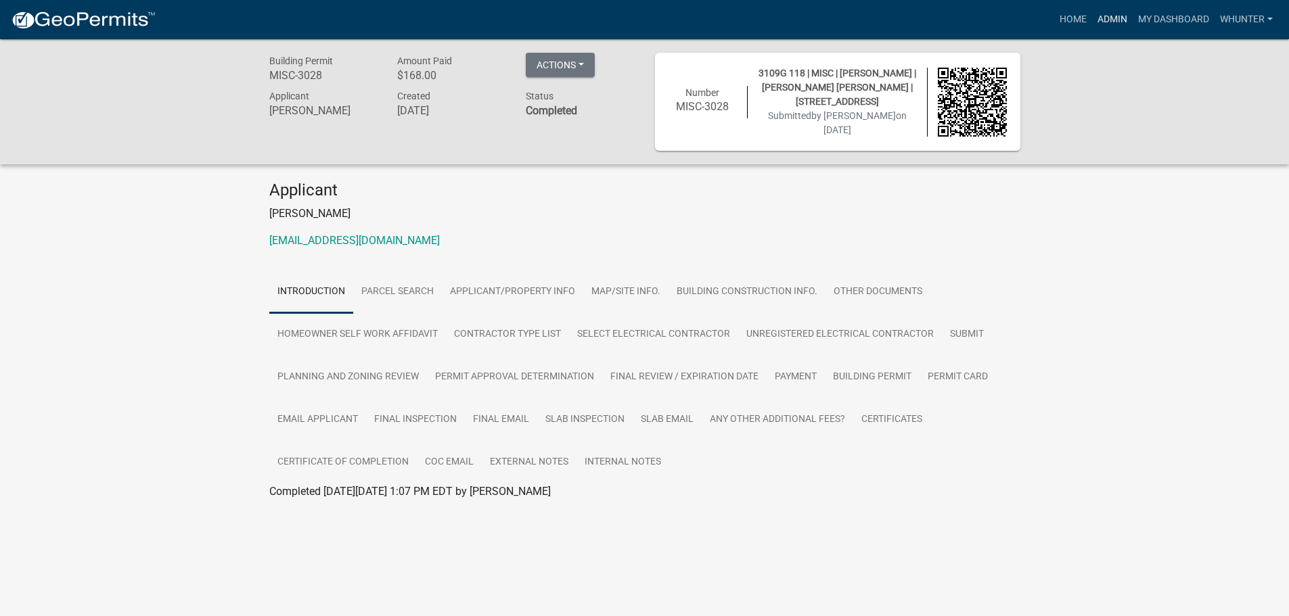
click at [1106, 20] on link "Admin" at bounding box center [1112, 20] width 41 height 26
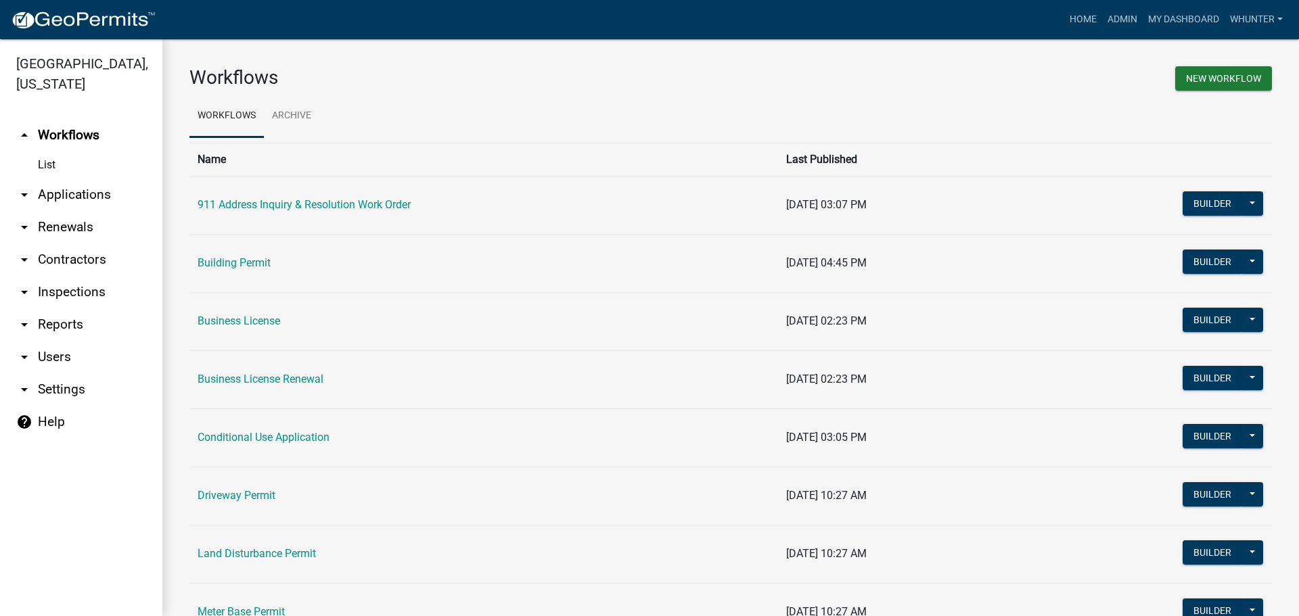
click at [91, 191] on link "arrow_drop_down Applications" at bounding box center [81, 195] width 162 height 32
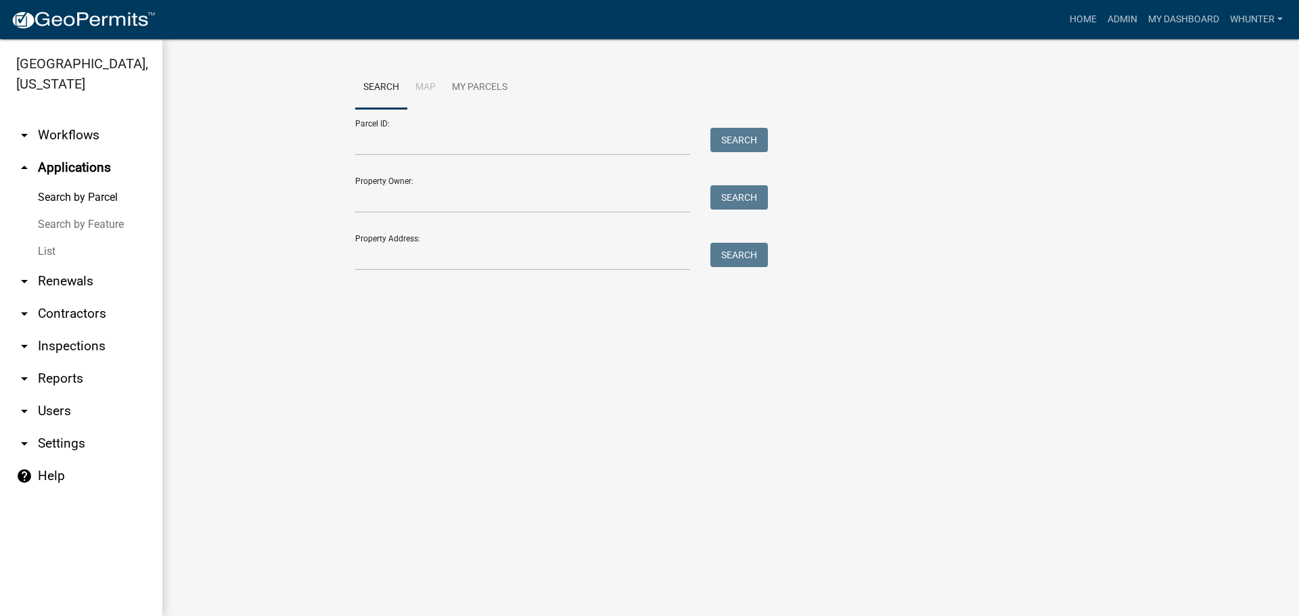
click at [68, 242] on link "List" at bounding box center [81, 251] width 162 height 27
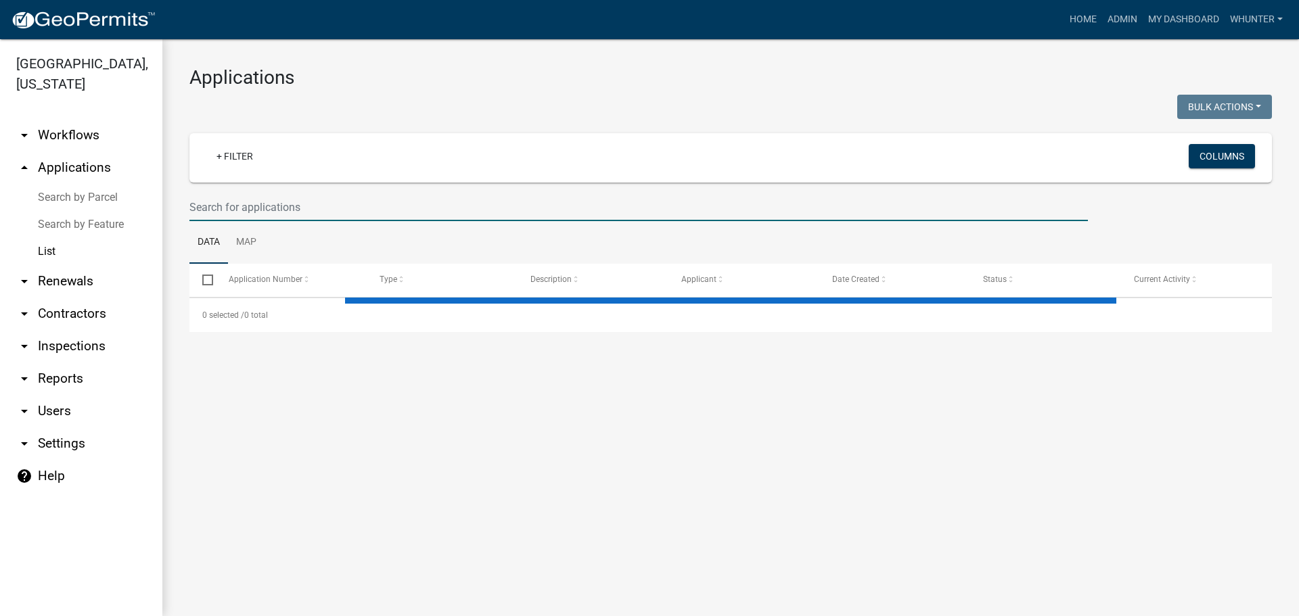
click at [279, 198] on input "text" at bounding box center [638, 208] width 899 height 28
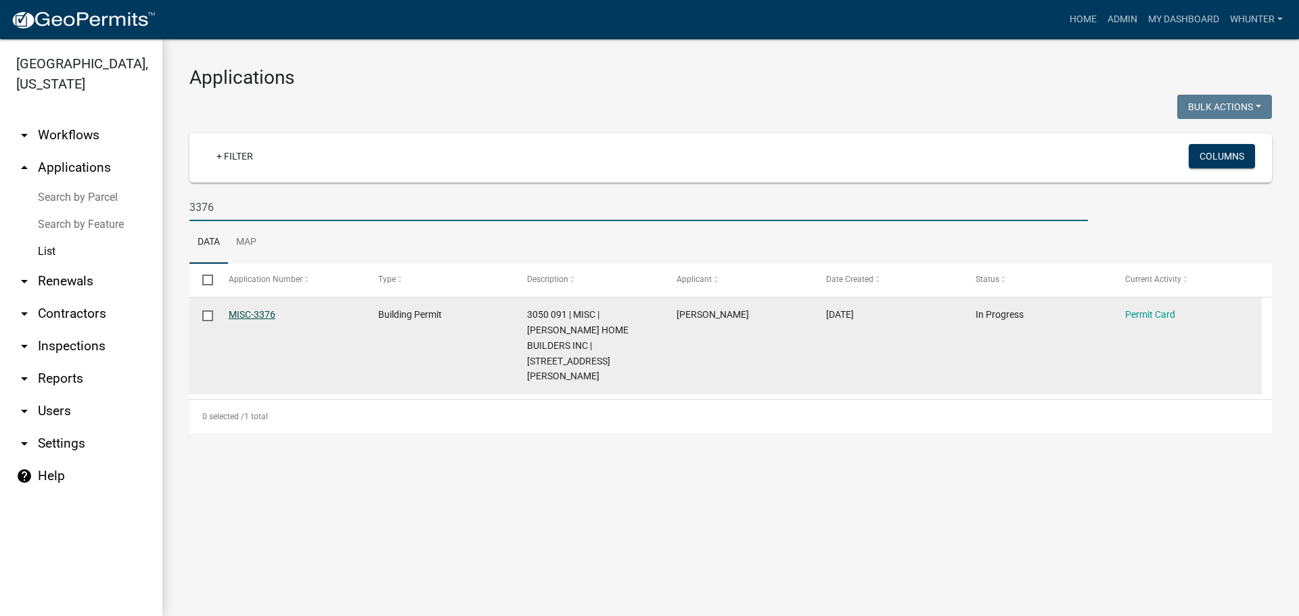
type input "3376"
click at [252, 315] on link "MISC-3376" at bounding box center [252, 314] width 47 height 11
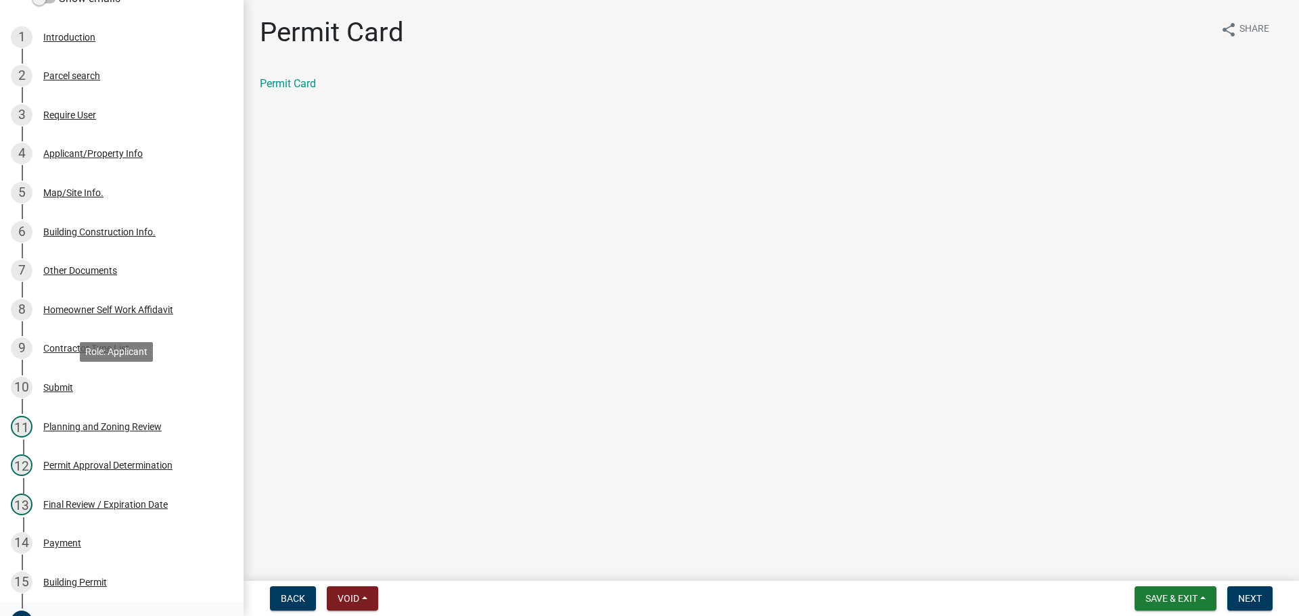
scroll to position [454, 0]
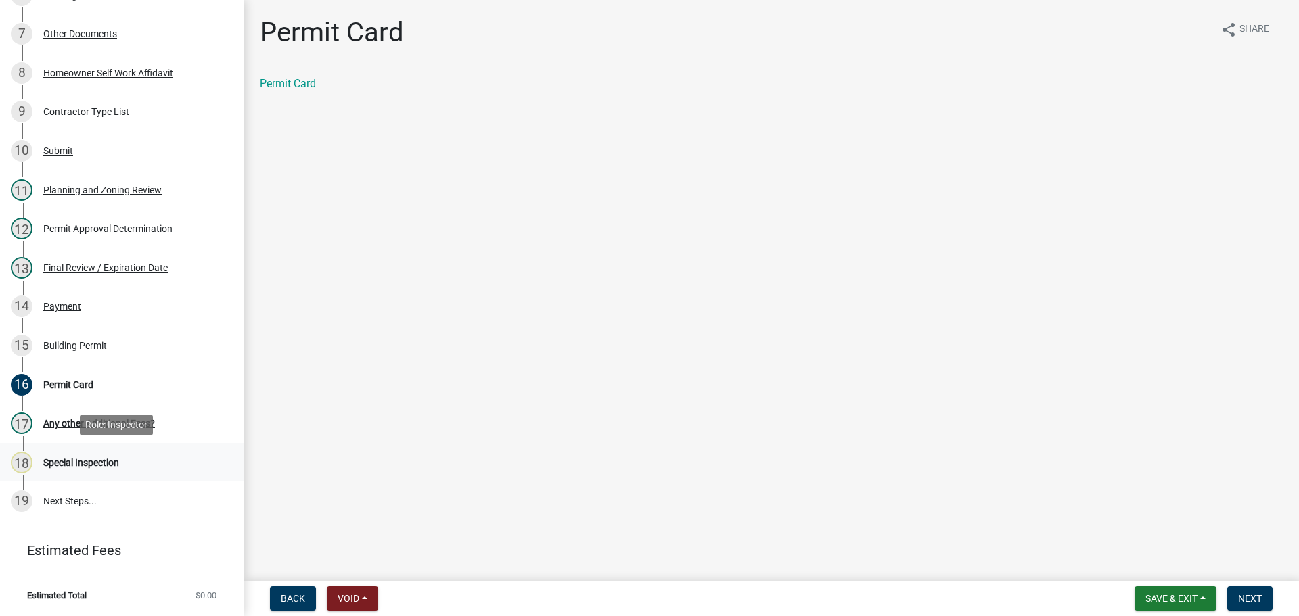
click at [151, 472] on div "18 Special Inspection" at bounding box center [116, 463] width 211 height 22
click at [1251, 596] on span "Next" at bounding box center [1250, 598] width 24 height 11
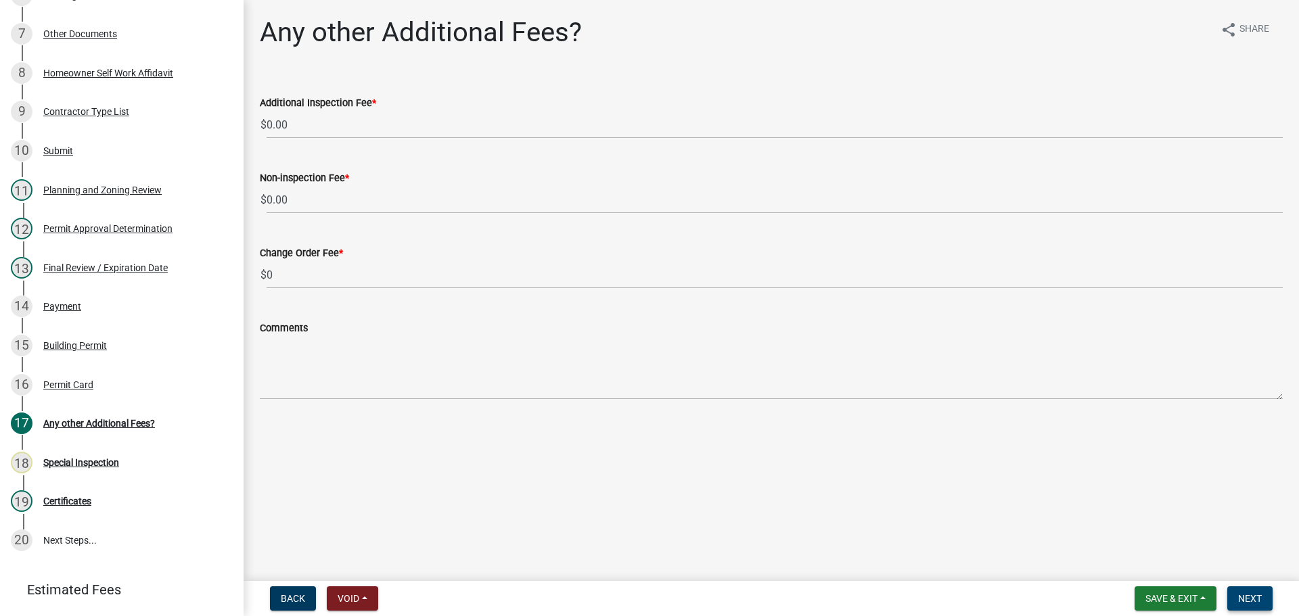
scroll to position [493, 0]
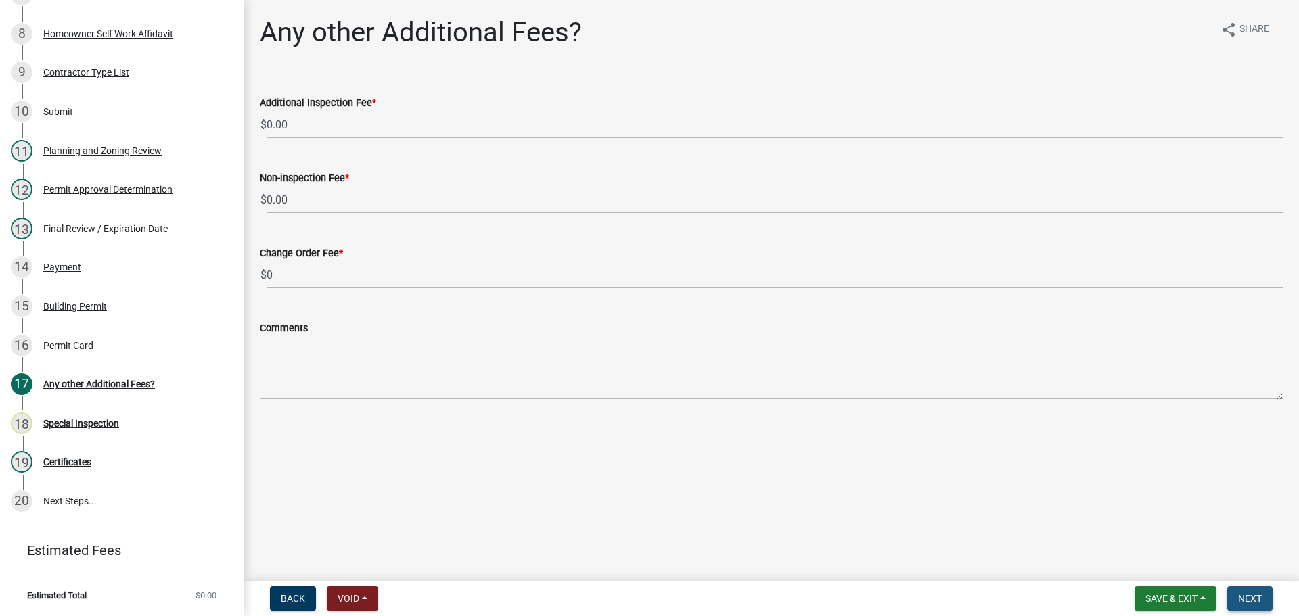
click at [1251, 596] on span "Next" at bounding box center [1250, 598] width 24 height 11
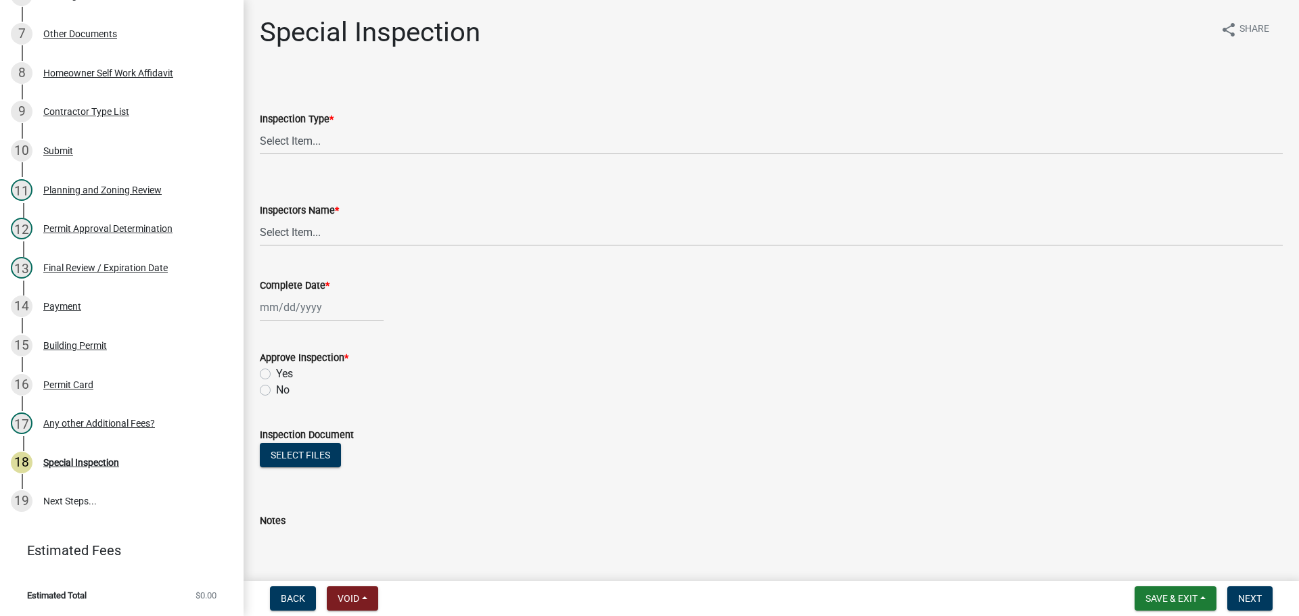
scroll to position [454, 0]
drag, startPoint x: 336, startPoint y: 132, endPoint x: 339, endPoint y: 143, distance: 11.3
click at [336, 136] on select "Select Item... Special" at bounding box center [771, 141] width 1023 height 28
click at [260, 127] on select "Select Item... Special" at bounding box center [771, 141] width 1023 height 28
select select "2091e6ab-b9d6-44fd-b796-fd3cb54f4d1d"
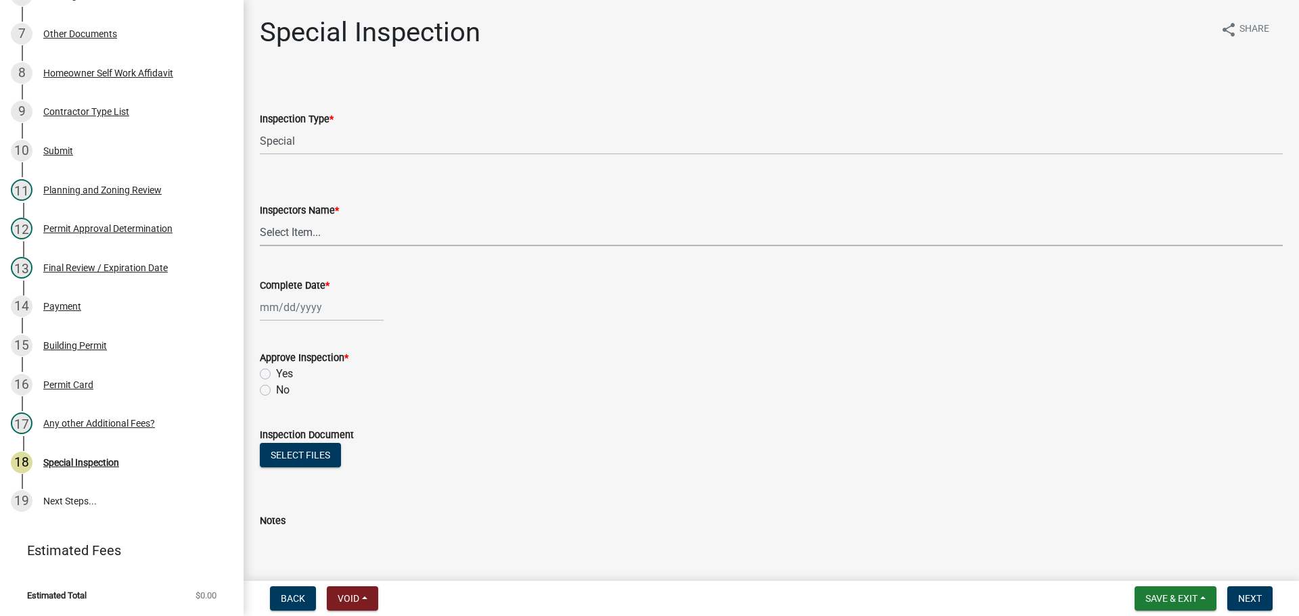
click at [339, 221] on select "Select Item... [PERSON_NAME] ([PERSON_NAME]) [PERSON_NAME] ([PERSON_NAME]) Engi…" at bounding box center [771, 233] width 1023 height 28
select select "7c10ce63-ccfd-4257-ac60-a1c0b24e7b7a"
click at [260, 219] on select "Select Item... [PERSON_NAME] ([PERSON_NAME]) [PERSON_NAME] ([PERSON_NAME]) Engi…" at bounding box center [771, 233] width 1023 height 28
click at [323, 300] on div at bounding box center [322, 308] width 124 height 28
select select "9"
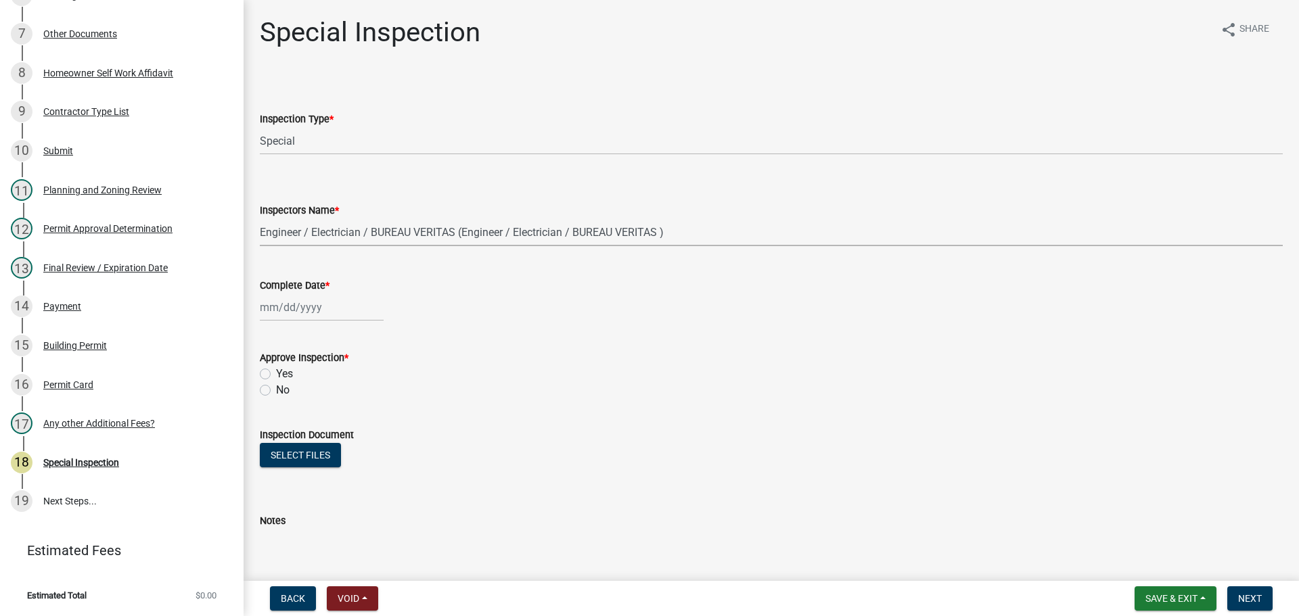
select select "2025"
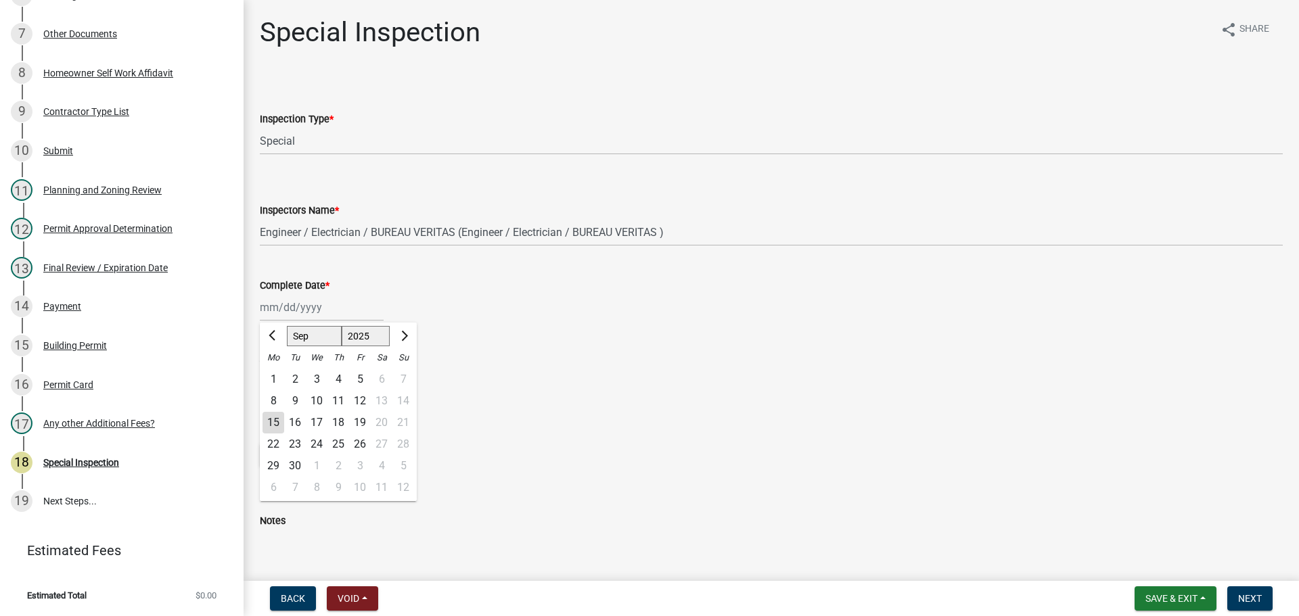
drag, startPoint x: 275, startPoint y: 419, endPoint x: 289, endPoint y: 416, distance: 14.5
click at [275, 420] on div "15" at bounding box center [274, 423] width 22 height 22
type input "[DATE]"
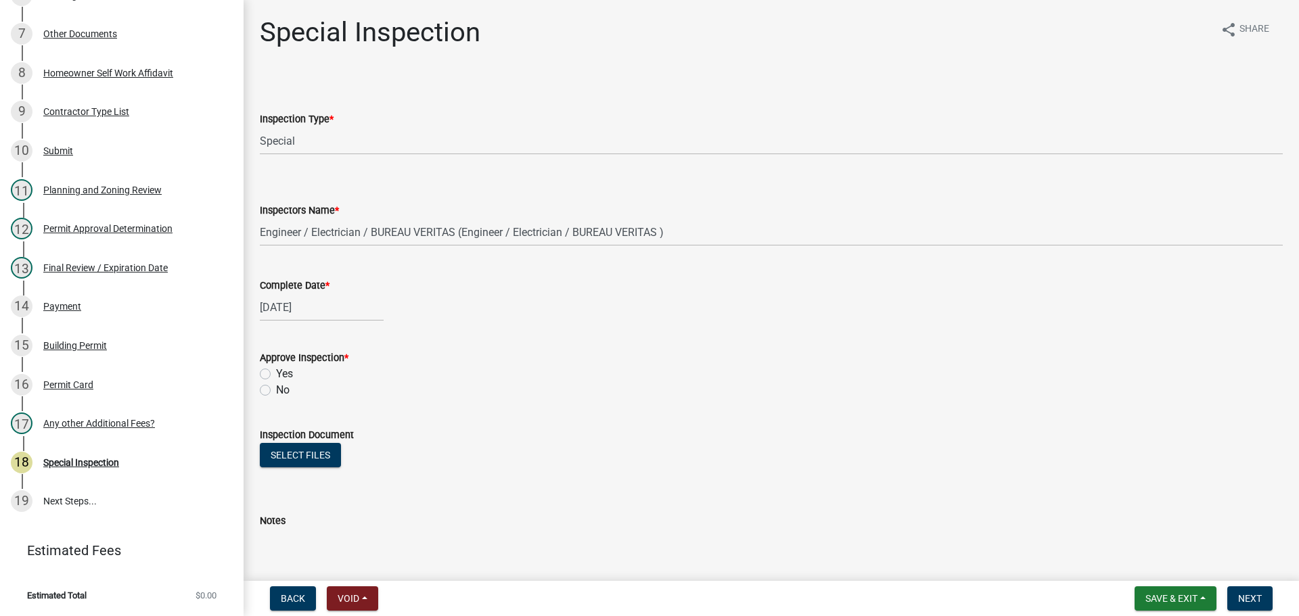
click at [296, 371] on div "Yes" at bounding box center [771, 374] width 1023 height 16
click at [286, 372] on label "Yes" at bounding box center [284, 374] width 17 height 16
click at [285, 372] on input "Yes" at bounding box center [280, 370] width 9 height 9
radio input "true"
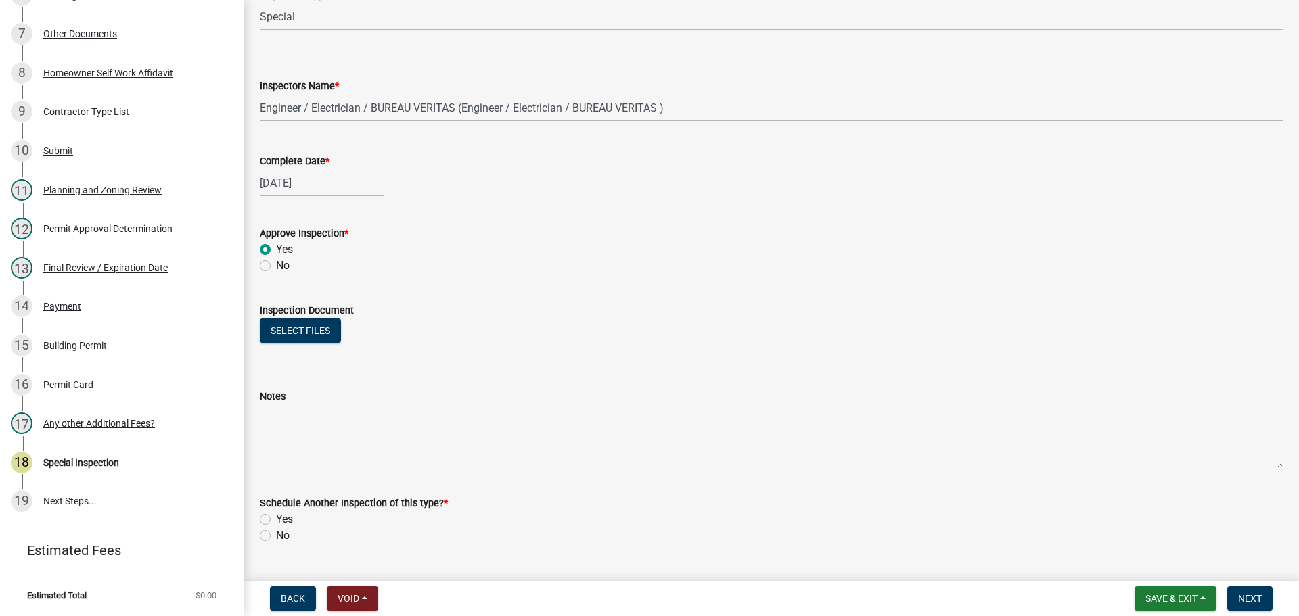
scroll to position [219, 0]
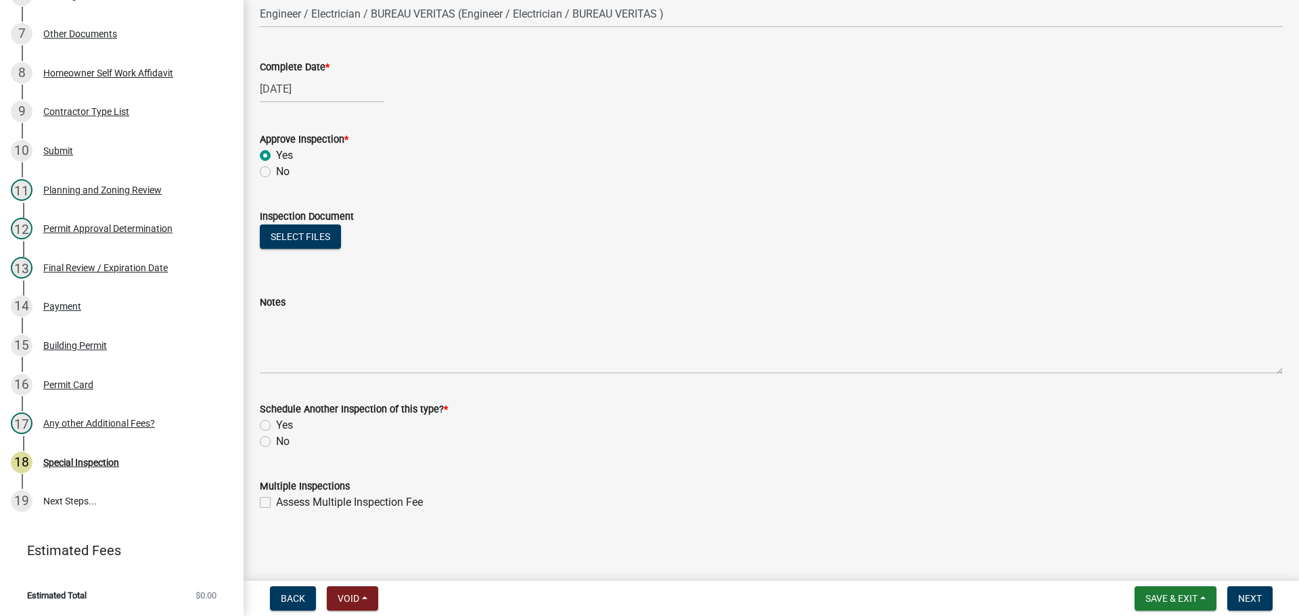
click at [292, 449] on div "No" at bounding box center [771, 442] width 1023 height 16
click at [290, 447] on label "No" at bounding box center [283, 442] width 14 height 16
click at [285, 443] on input "No" at bounding box center [280, 438] width 9 height 9
radio input "true"
click at [1263, 600] on button "Next" at bounding box center [1249, 599] width 45 height 24
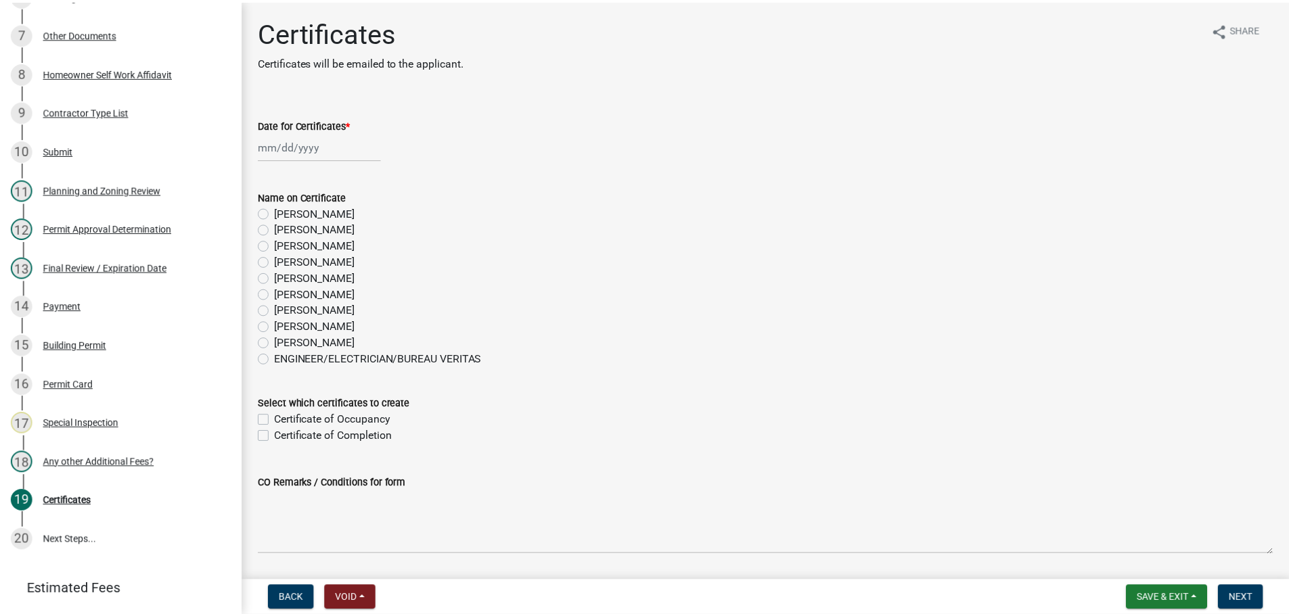
scroll to position [493, 0]
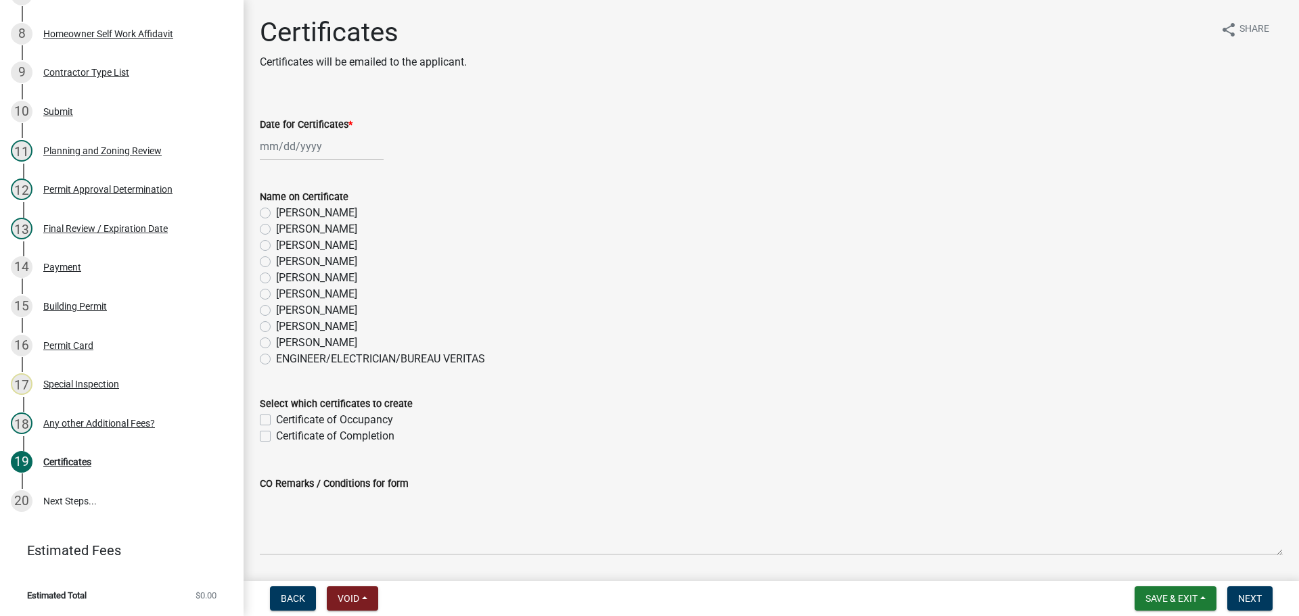
drag, startPoint x: 310, startPoint y: 333, endPoint x: 311, endPoint y: 321, distance: 12.2
click at [310, 333] on label "[PERSON_NAME]" at bounding box center [316, 327] width 81 height 16
click at [285, 327] on input "[PERSON_NAME]" at bounding box center [280, 323] width 9 height 9
radio input "true"
select select "9"
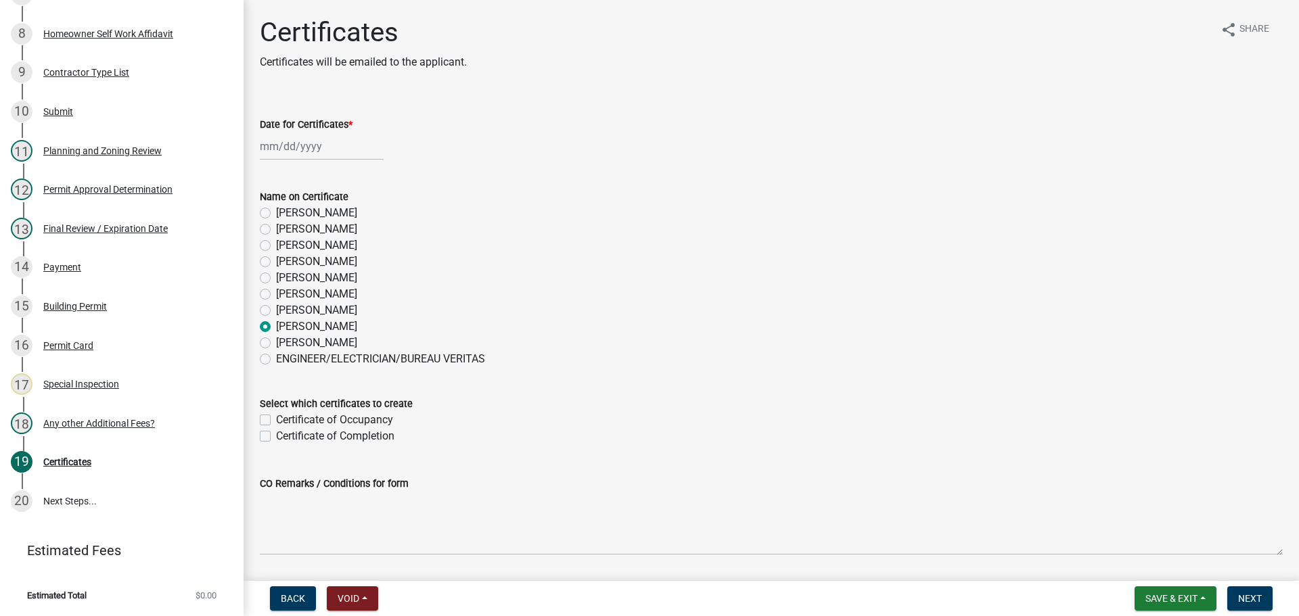
select select "2025"
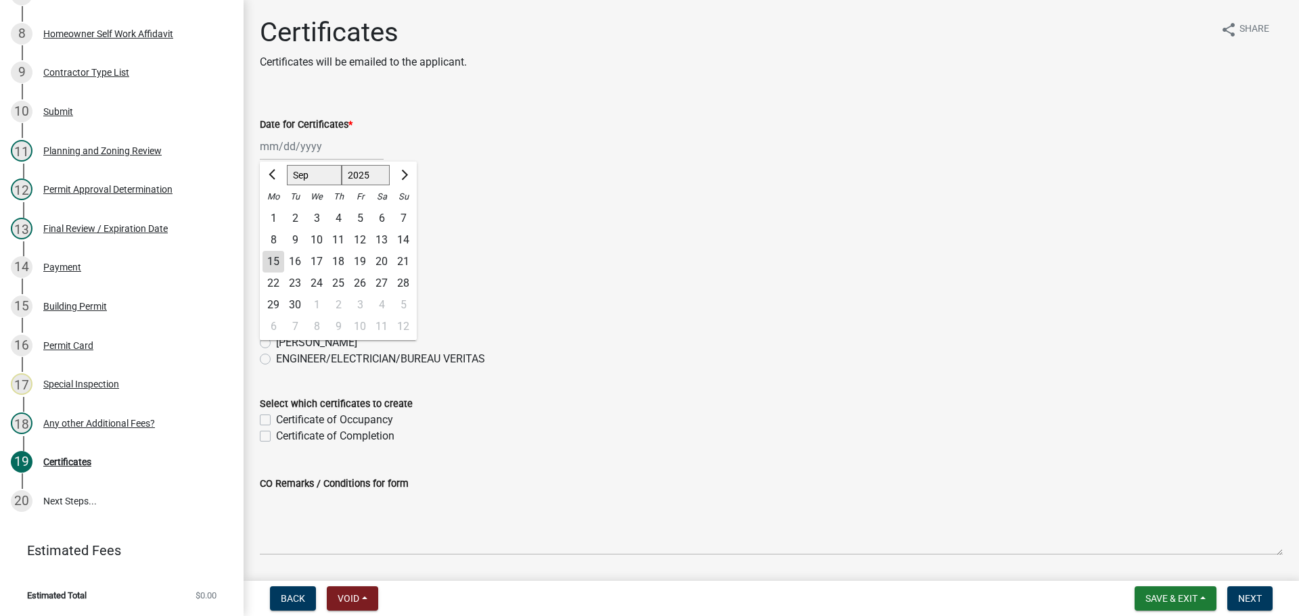
click at [274, 139] on div "[PERSON_NAME] Feb Mar Apr [PERSON_NAME][DATE] Oct Nov [DATE] 1526 1527 1528 152…" at bounding box center [322, 147] width 124 height 28
click at [273, 262] on div "15" at bounding box center [274, 262] width 22 height 22
type input "[DATE]"
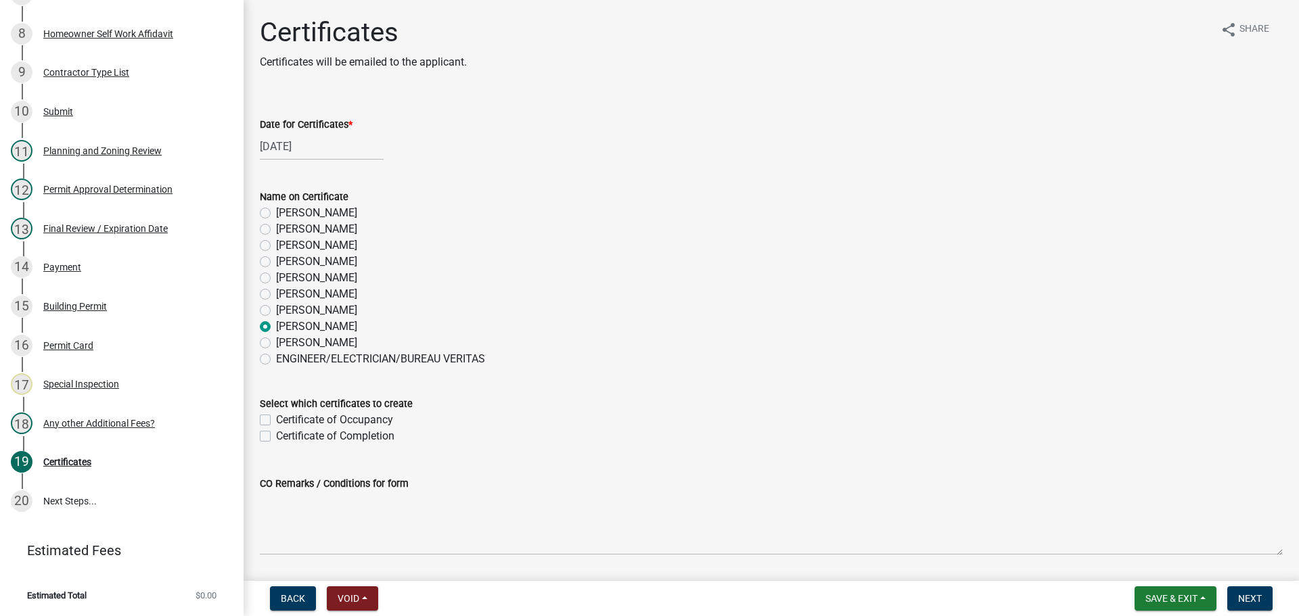
click at [311, 440] on label "Certificate of Completion" at bounding box center [335, 436] width 118 height 16
click at [285, 437] on input "Certificate of Completion" at bounding box center [280, 432] width 9 height 9
checkbox input "true"
checkbox input "false"
checkbox input "true"
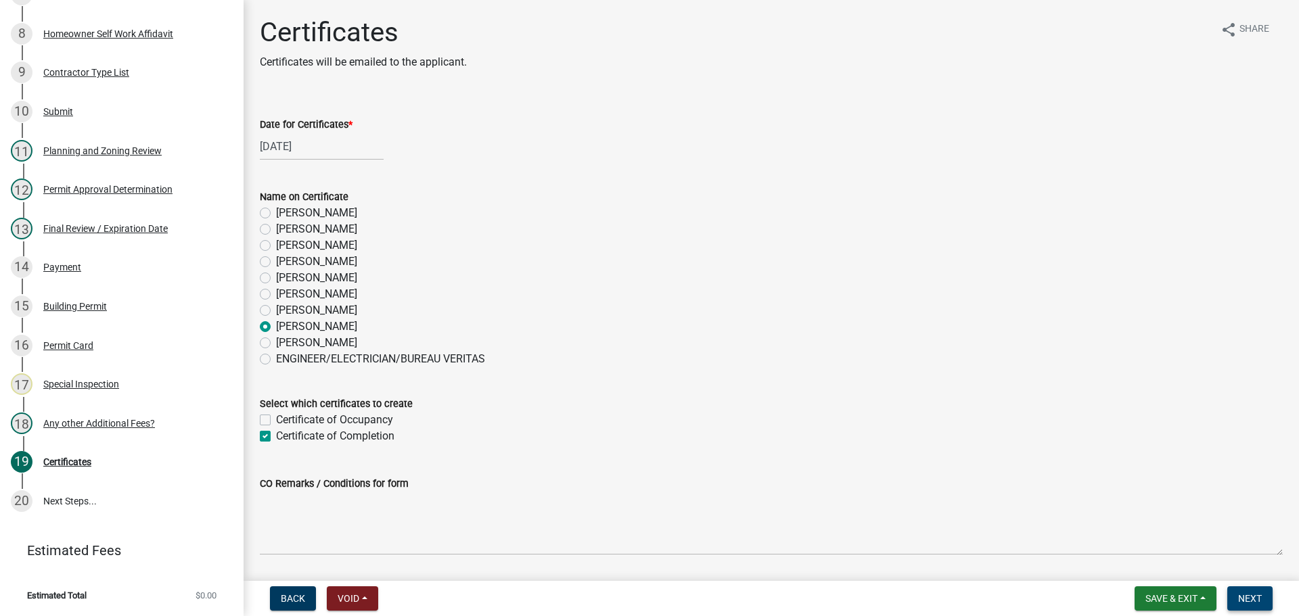
click at [1245, 600] on span "Next" at bounding box center [1250, 598] width 24 height 11
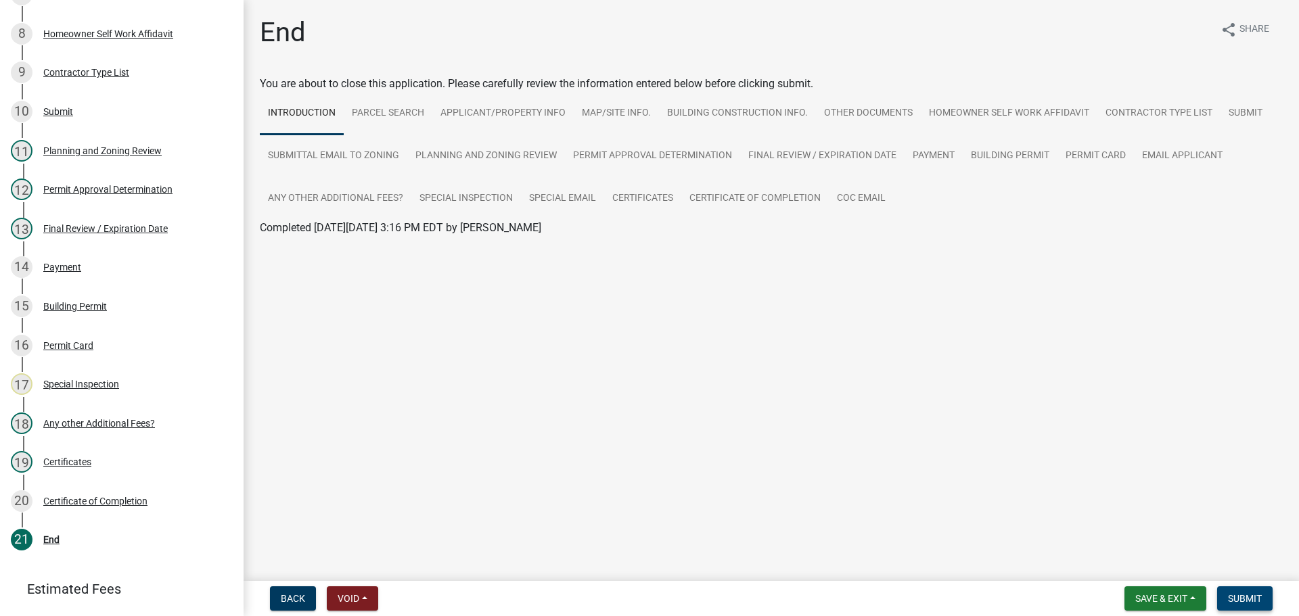
click at [1226, 604] on button "Submit" at bounding box center [1244, 599] width 55 height 24
